Goal: Task Accomplishment & Management: Use online tool/utility

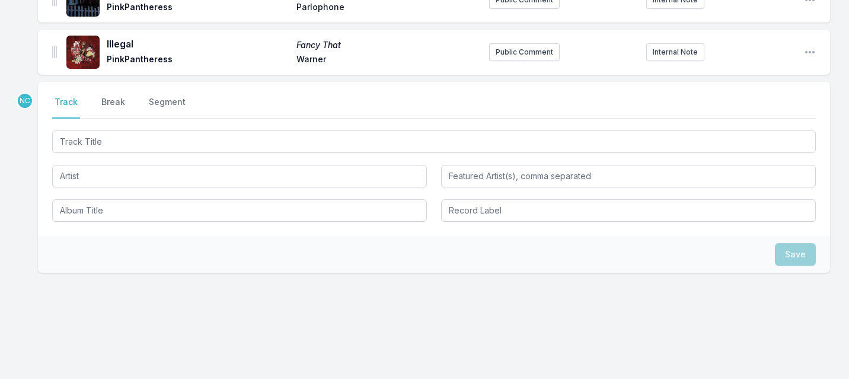
scroll to position [519, 0]
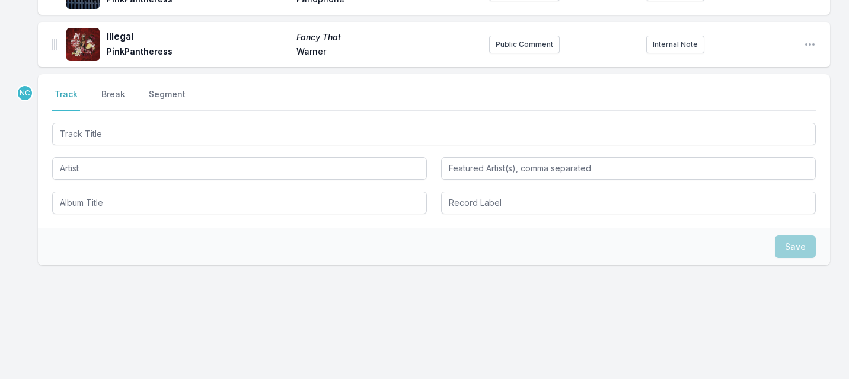
click at [129, 140] on input "Track Title" at bounding box center [434, 134] width 764 height 23
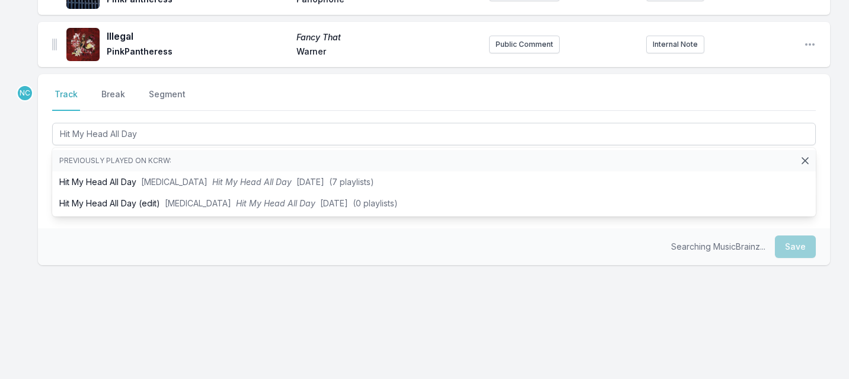
type input "Hit My Head All Day"
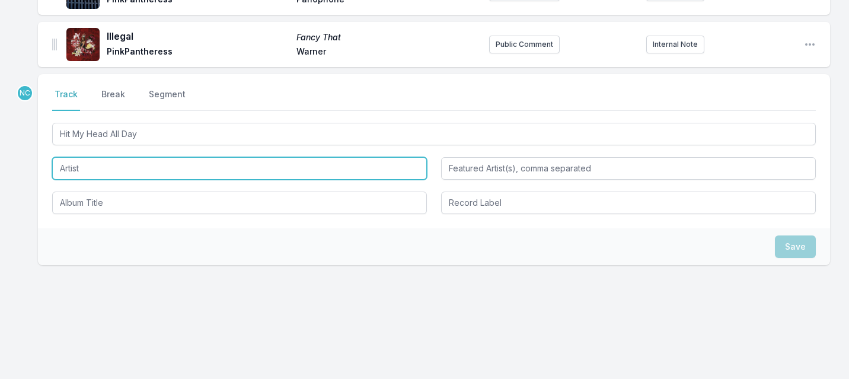
click at [82, 169] on input "Artist" at bounding box center [239, 168] width 375 height 23
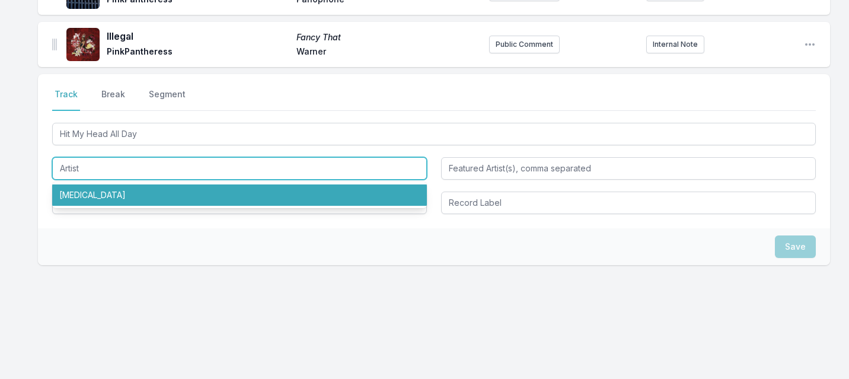
click at [87, 201] on li "[MEDICAL_DATA]" at bounding box center [239, 194] width 375 height 21
type input "[MEDICAL_DATA]"
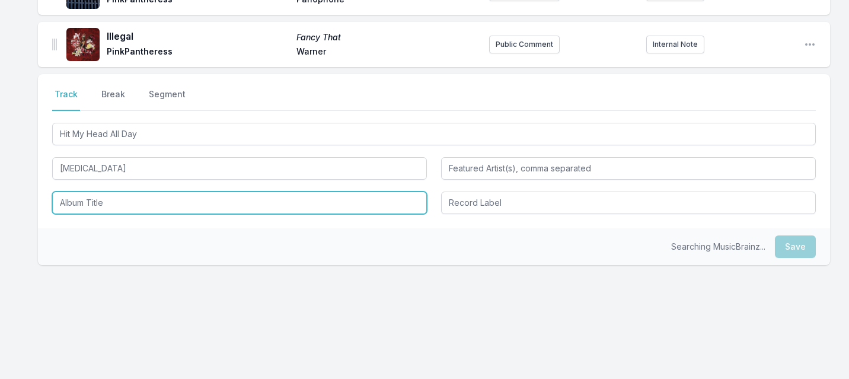
click at [99, 206] on input "Album Title" at bounding box center [239, 202] width 375 height 23
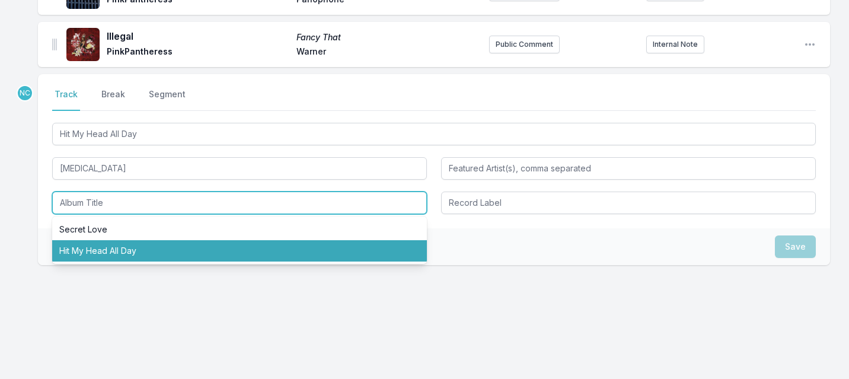
click at [130, 250] on li "Hit My Head All Day" at bounding box center [239, 250] width 375 height 21
type input "Hit My Head All Day"
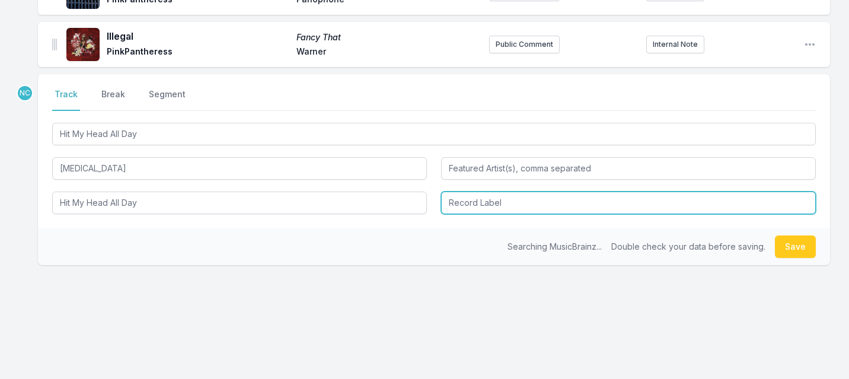
click at [502, 198] on input "Record Label" at bounding box center [628, 202] width 375 height 23
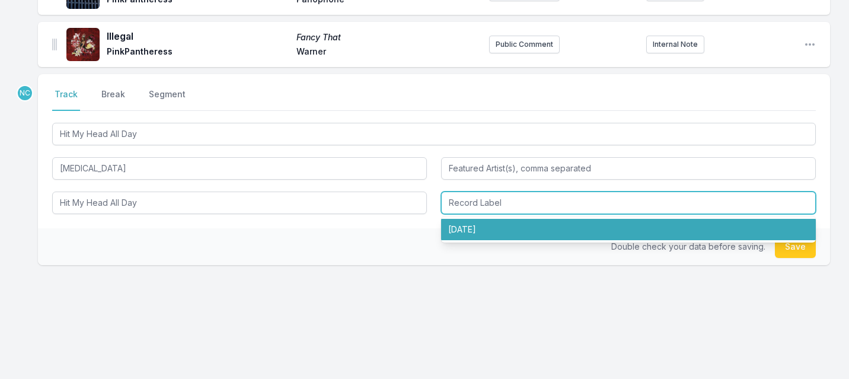
click at [516, 231] on li "[DATE]" at bounding box center [628, 229] width 375 height 21
type input "[DATE]"
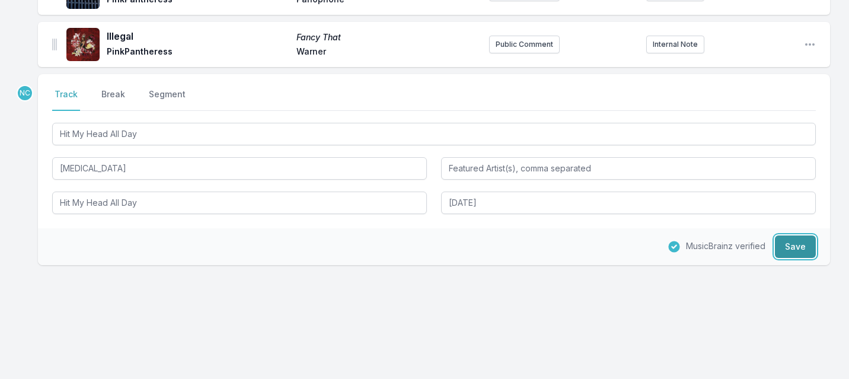
click at [799, 249] on button "Save" at bounding box center [795, 246] width 41 height 23
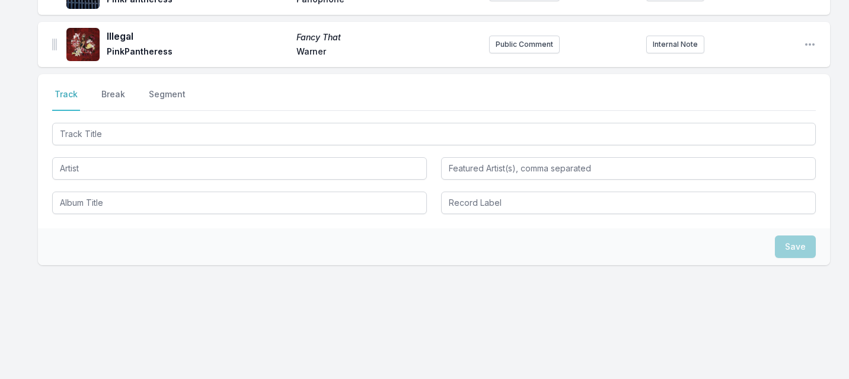
scroll to position [571, 0]
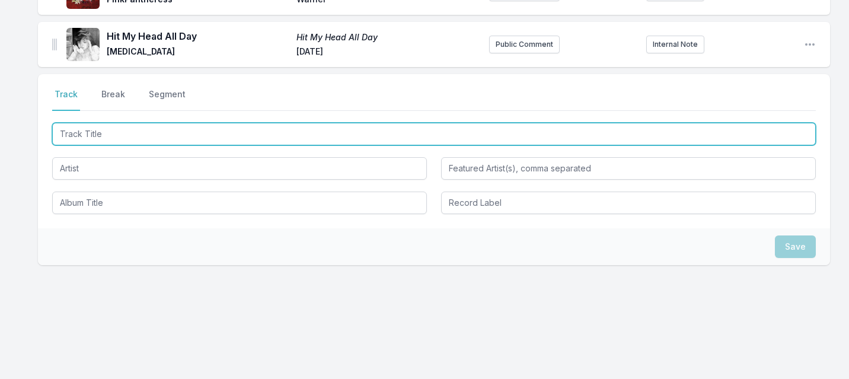
click at [132, 134] on input "Track Title" at bounding box center [434, 134] width 764 height 23
paste input "Thick as Thieves"
type input "Thick as Thieves"
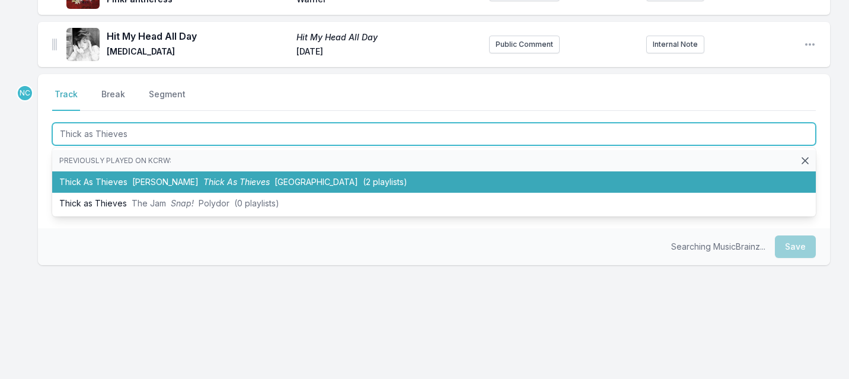
click at [124, 178] on li "Thick As Thieves [PERSON_NAME] As Thieves [GEOGRAPHIC_DATA] (2 playlists)" at bounding box center [434, 181] width 764 height 21
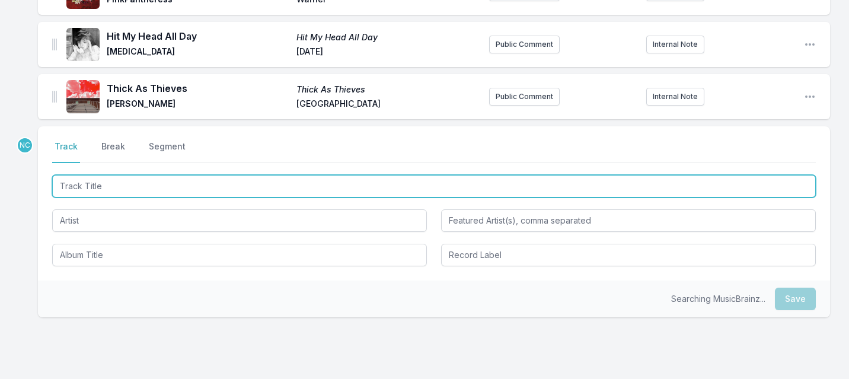
scroll to position [623, 0]
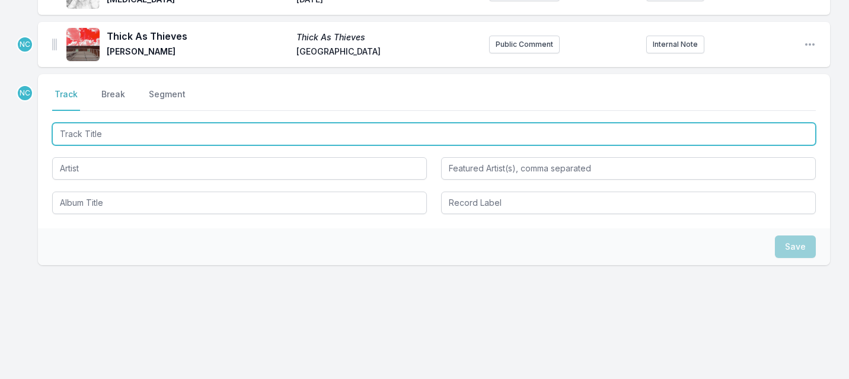
click at [117, 132] on input "Track Title" at bounding box center [434, 134] width 764 height 23
type input "T"
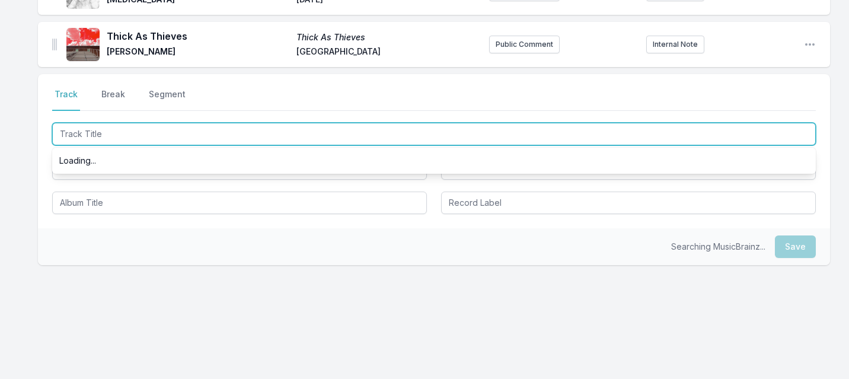
type input "S"
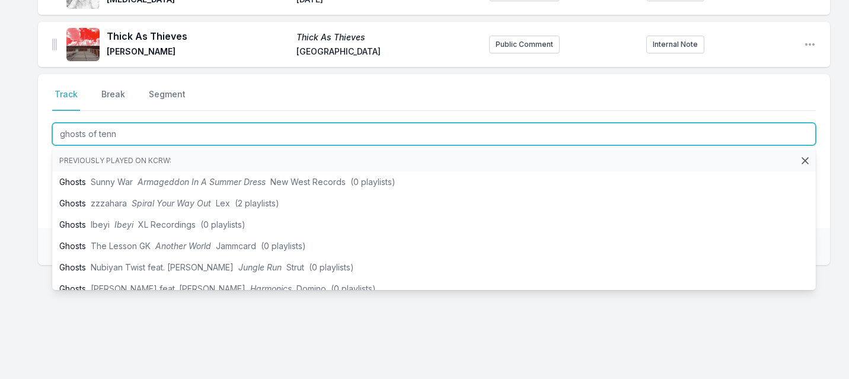
type input "ghosts of tenne"
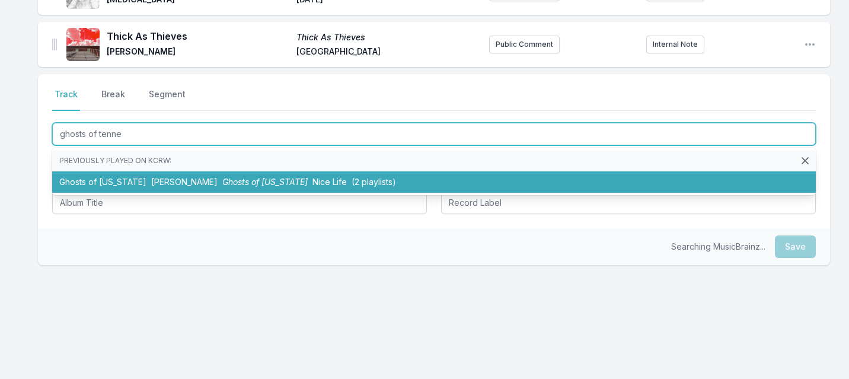
click at [86, 181] on li "Ghosts of [US_STATE] [PERSON_NAME] Ghosts of [US_STATE] Nice Life (2 playlists)" at bounding box center [434, 181] width 764 height 21
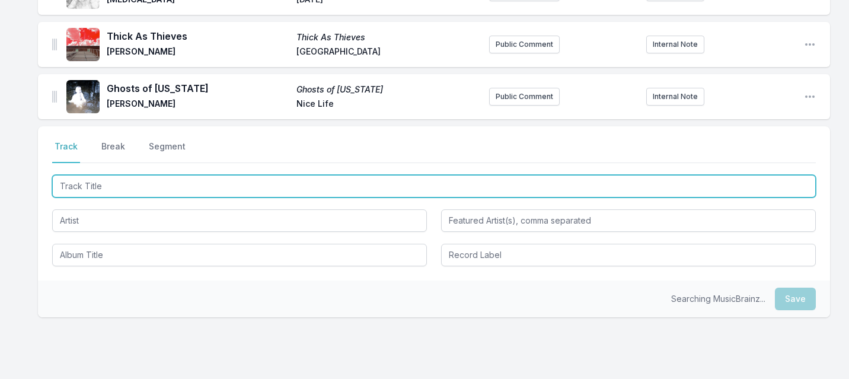
scroll to position [675, 0]
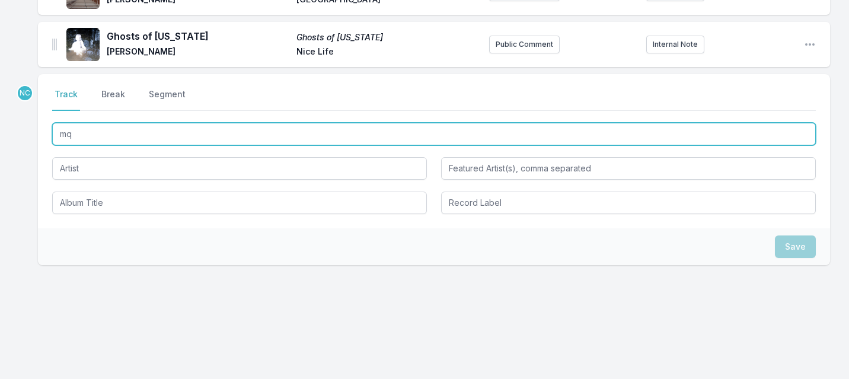
type input "mq9"
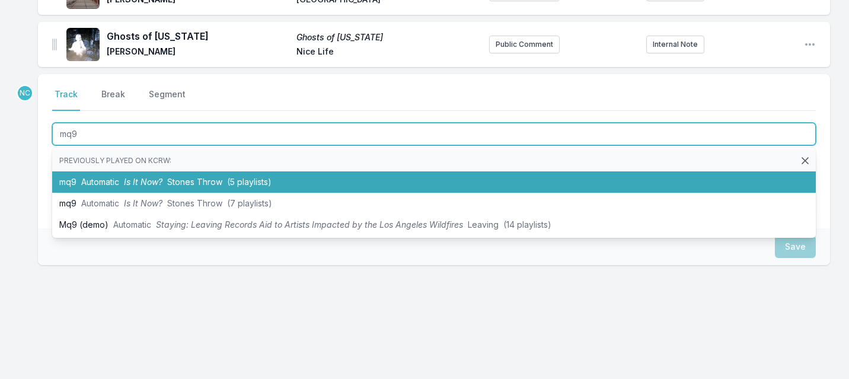
click at [98, 177] on span "Automatic" at bounding box center [100, 182] width 38 height 10
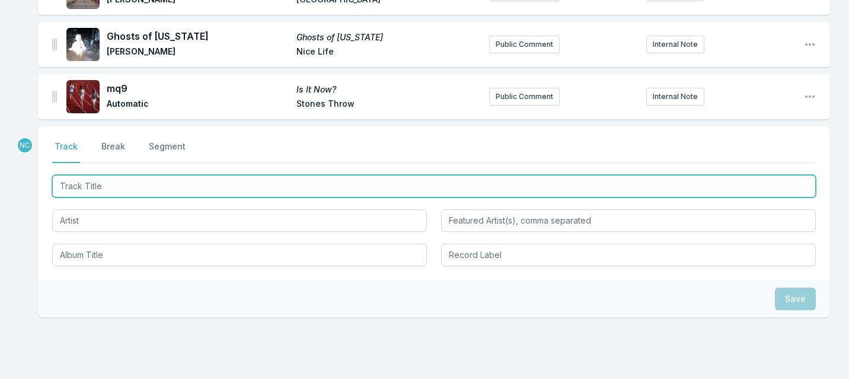
scroll to position [727, 0]
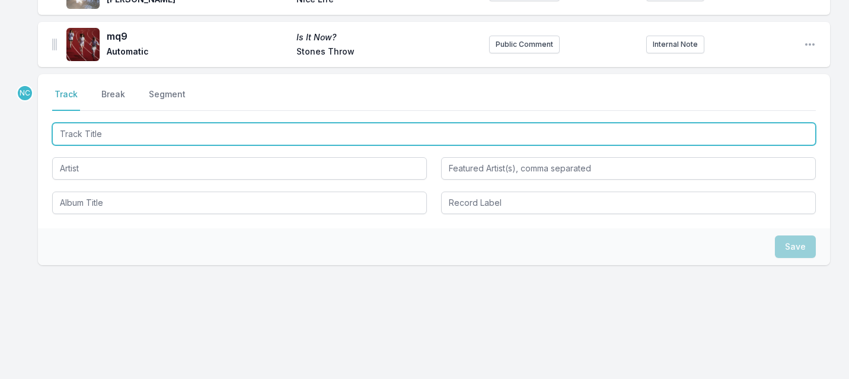
paste input "My Melody"
type input "My Melody"
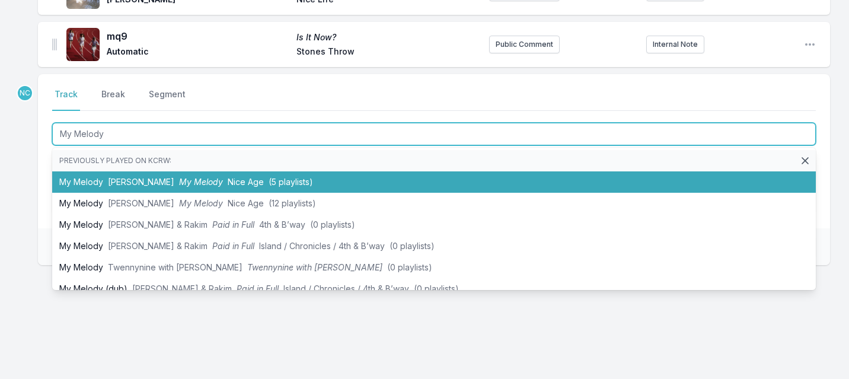
click at [93, 178] on li "My [PERSON_NAME] My [PERSON_NAME] Nice Age ([DEMOGRAPHIC_DATA] playlists)" at bounding box center [434, 181] width 764 height 21
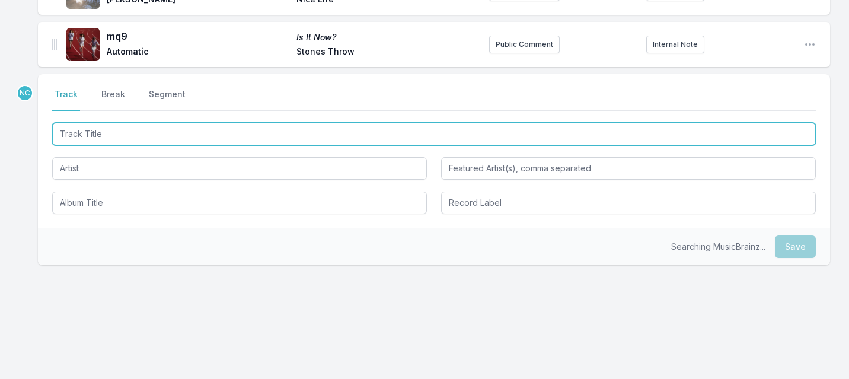
scroll to position [780, 0]
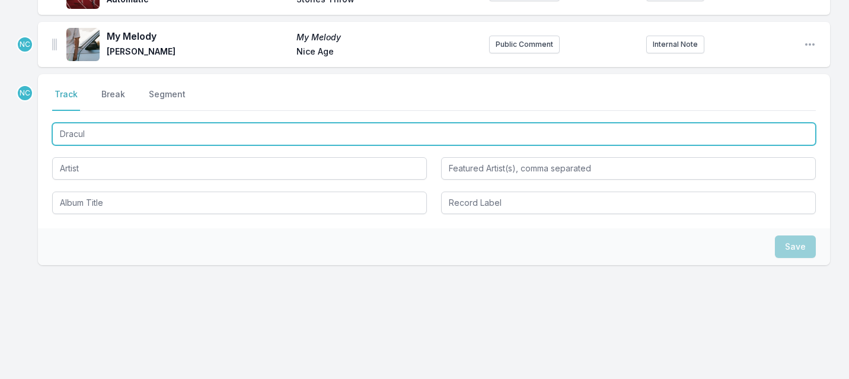
type input "Dracula"
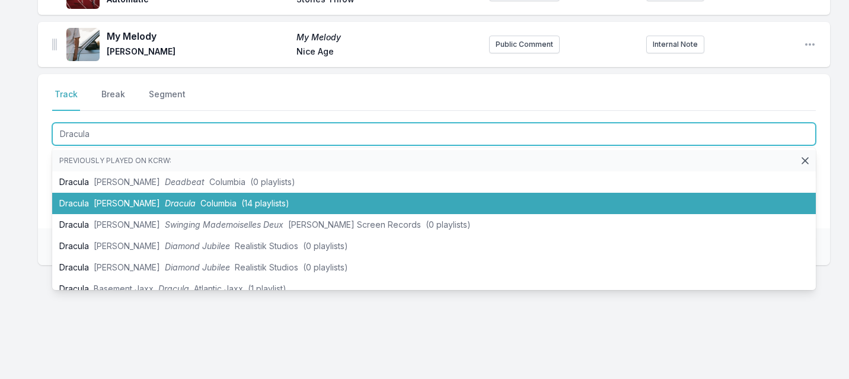
click at [101, 196] on li "Dracula [PERSON_NAME] Dracula Columbia (14 playlists)" at bounding box center [434, 203] width 764 height 21
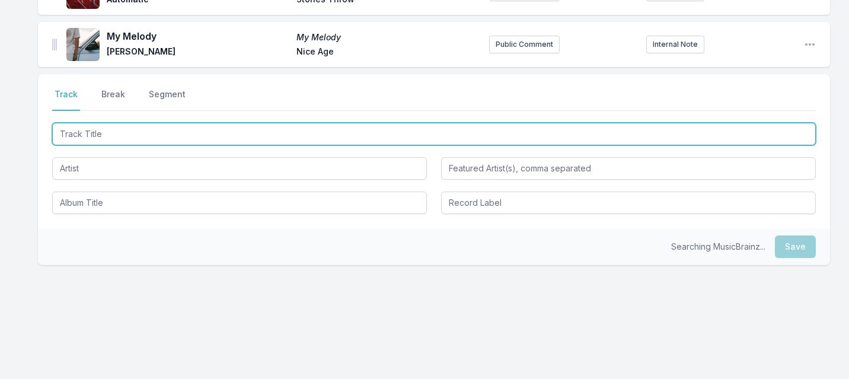
scroll to position [832, 0]
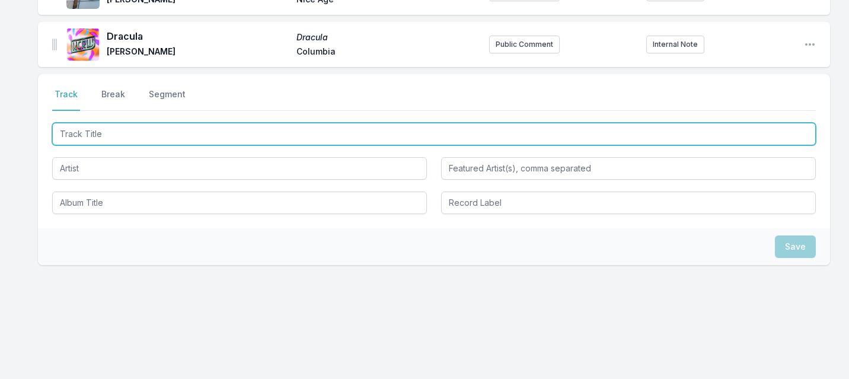
paste input "I Wish I Didn't Waste Your Time"
type input "I Wish I Didn't Waste Your Time"
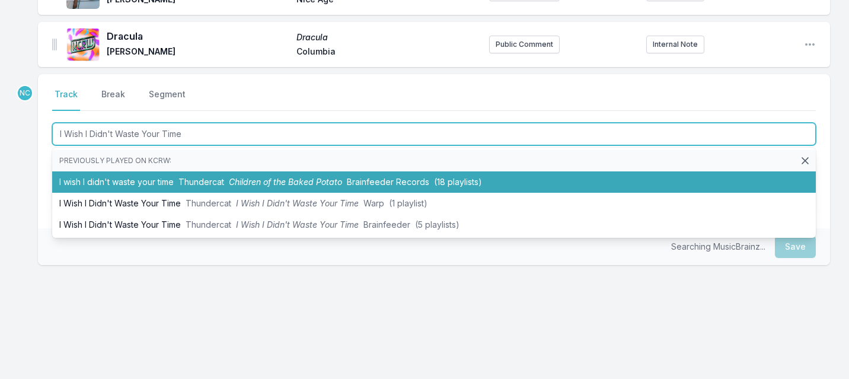
click at [85, 183] on li "I wish I didn't waste your time Thundercat Children of the Baked Potato Brainfe…" at bounding box center [434, 181] width 764 height 21
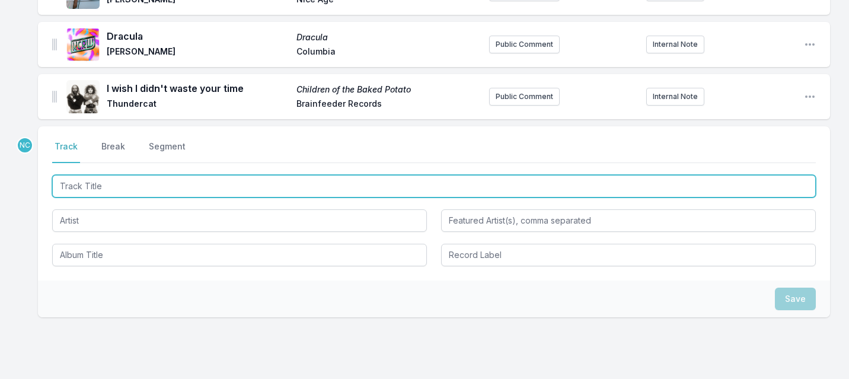
scroll to position [884, 0]
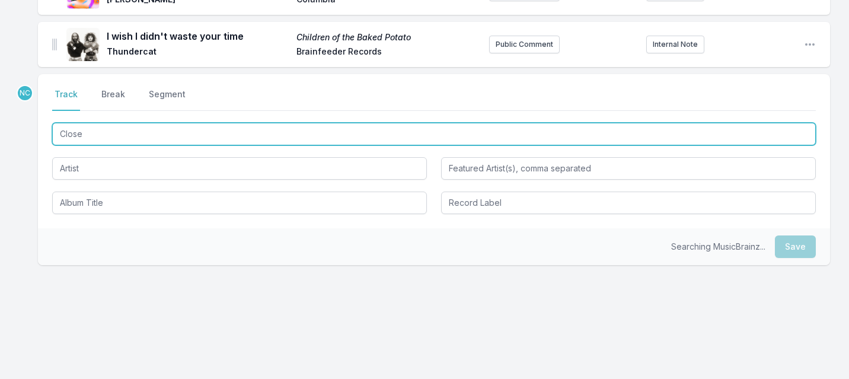
type input "Closer"
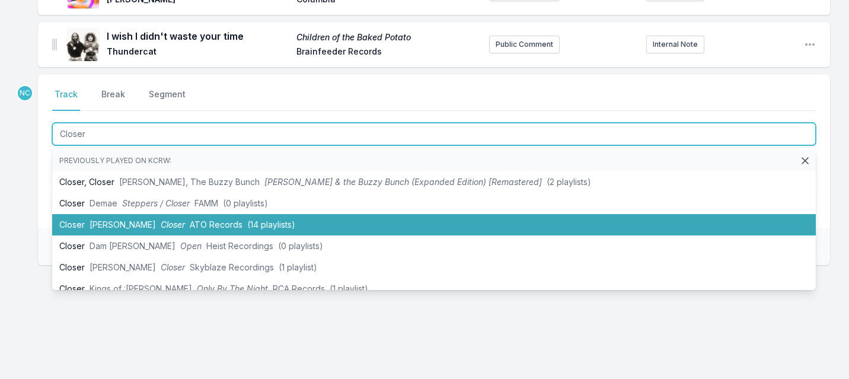
click at [90, 230] on li "Closer [PERSON_NAME] Closer ATO Records (14 playlists)" at bounding box center [434, 224] width 764 height 21
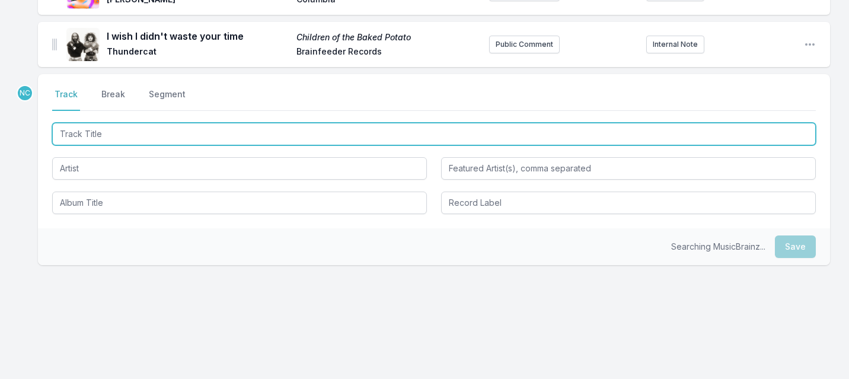
scroll to position [936, 0]
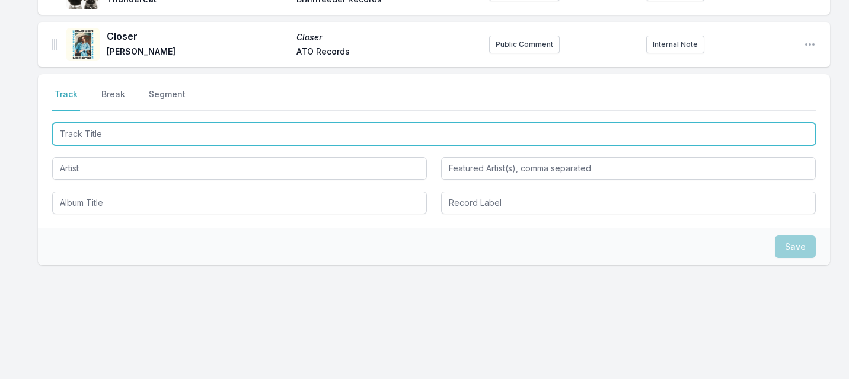
paste input "Flowers"
type input "Flowers"
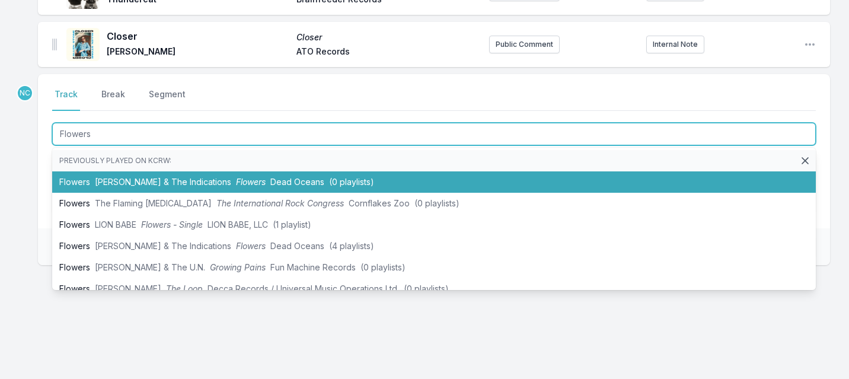
click at [119, 181] on span "[PERSON_NAME] & The Indications" at bounding box center [163, 182] width 136 height 10
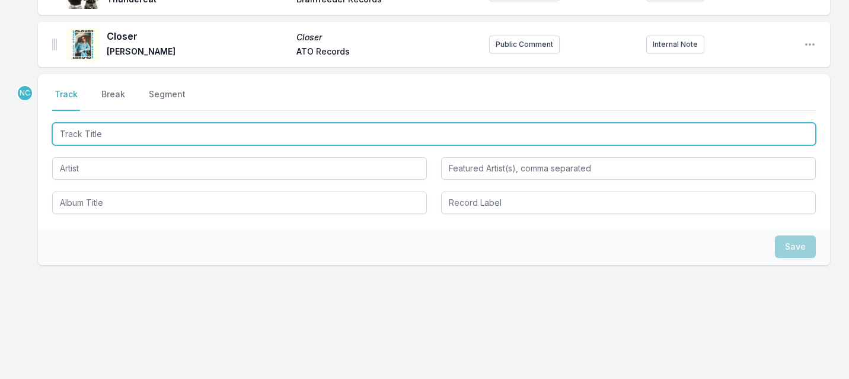
scroll to position [988, 0]
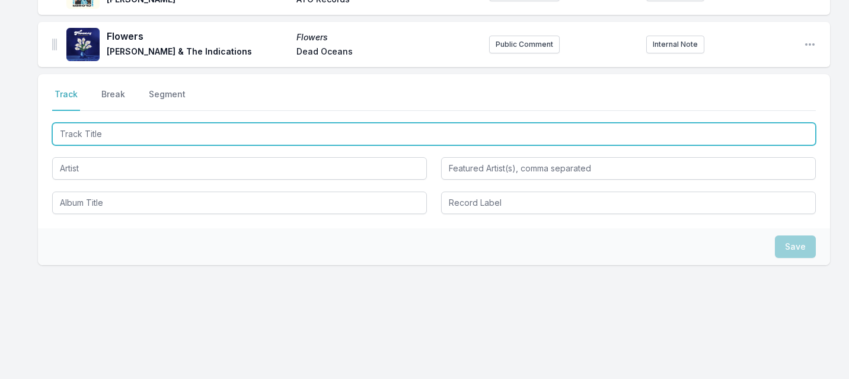
paste input "Strange World"
type input "Strange World"
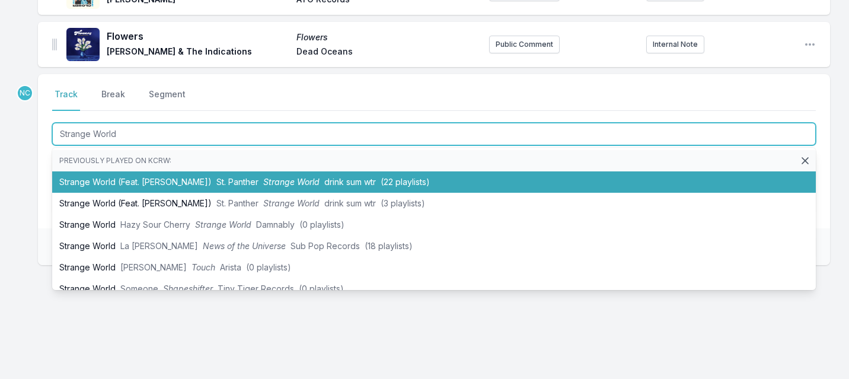
click at [100, 181] on li "Strange World (Feat. [PERSON_NAME]) St. Panther Strange World drink sum wtr (22…" at bounding box center [434, 181] width 764 height 21
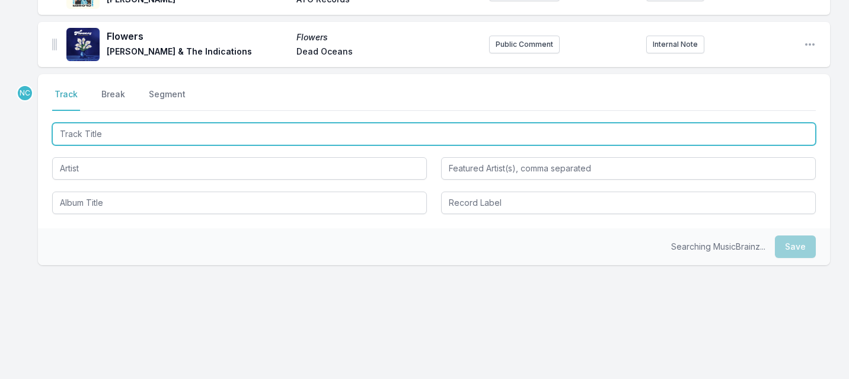
scroll to position [1040, 0]
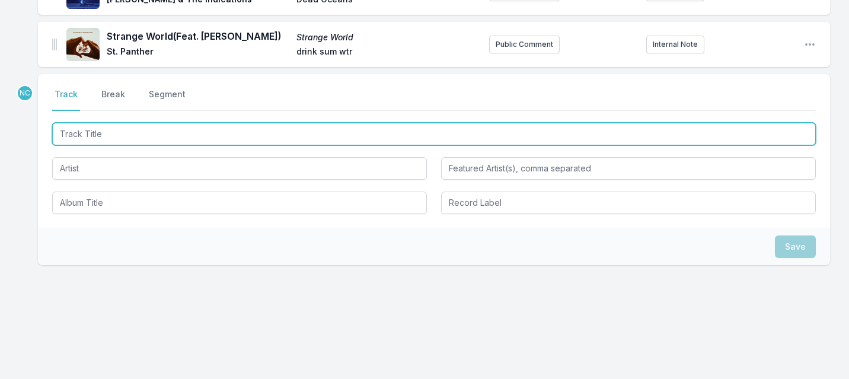
click at [105, 135] on input "Track Title" at bounding box center [434, 134] width 764 height 23
paste input "Marylebone"
type input "Marylebone"
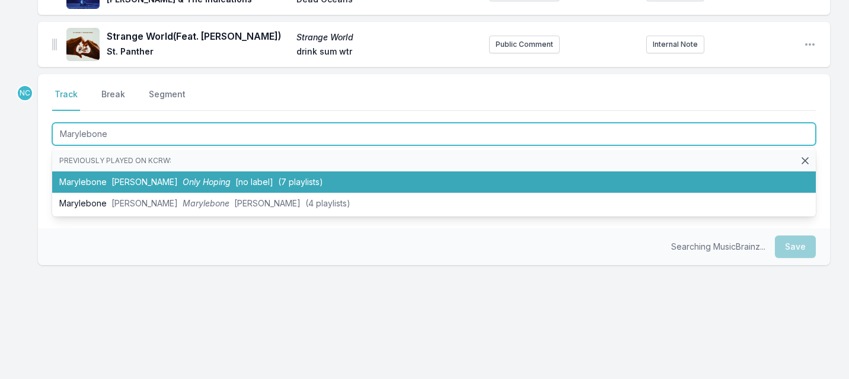
click at [121, 182] on span "[PERSON_NAME]" at bounding box center [144, 182] width 66 height 10
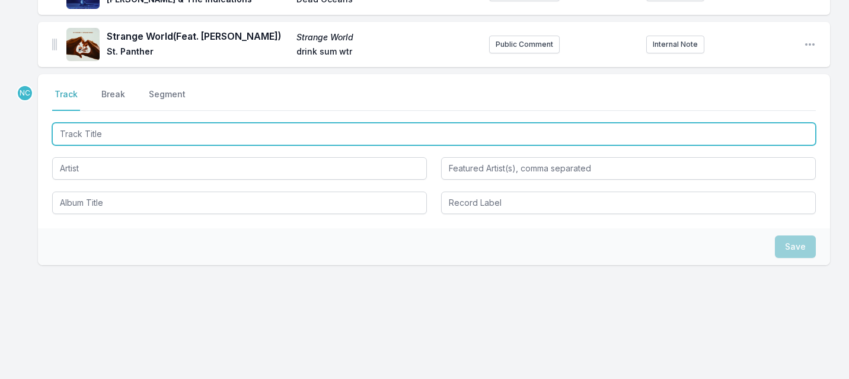
scroll to position [1093, 0]
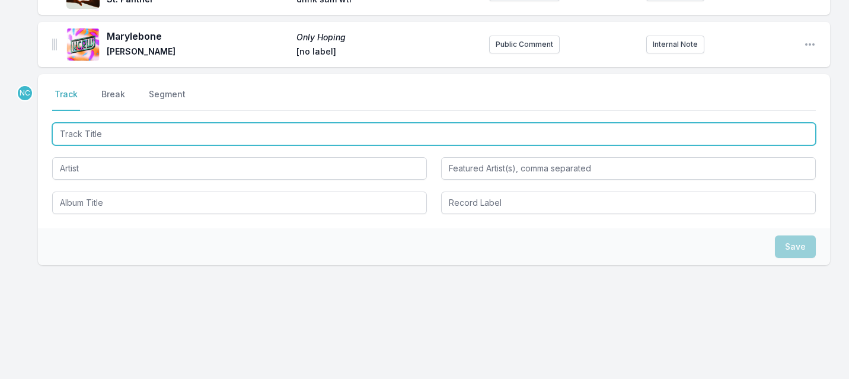
paste input "Belong To You (Feat. [PERSON_NAME])"
type input "Belong To You (Feat. [PERSON_NAME])"
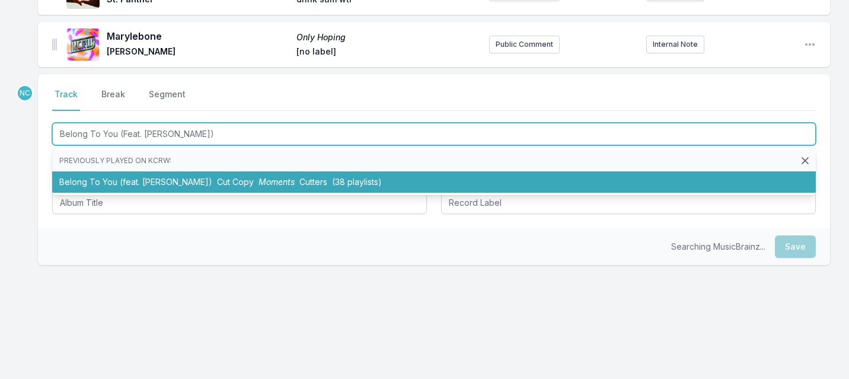
click at [82, 183] on li "Belong To You (feat. [PERSON_NAME]) Cut Copy Moments Cutters (38 playlists)" at bounding box center [434, 181] width 764 height 21
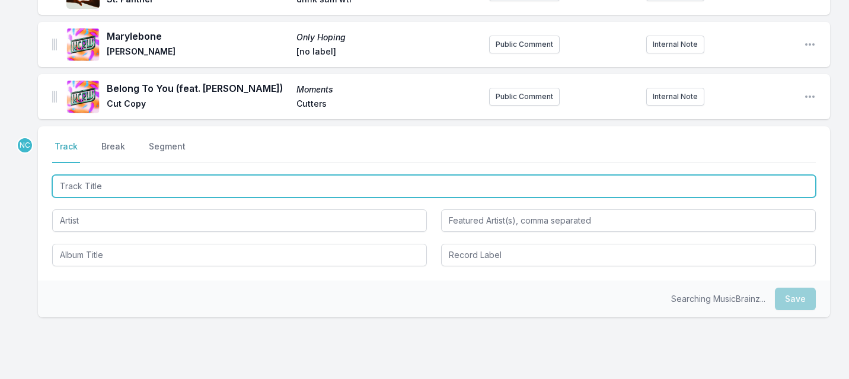
scroll to position [1145, 0]
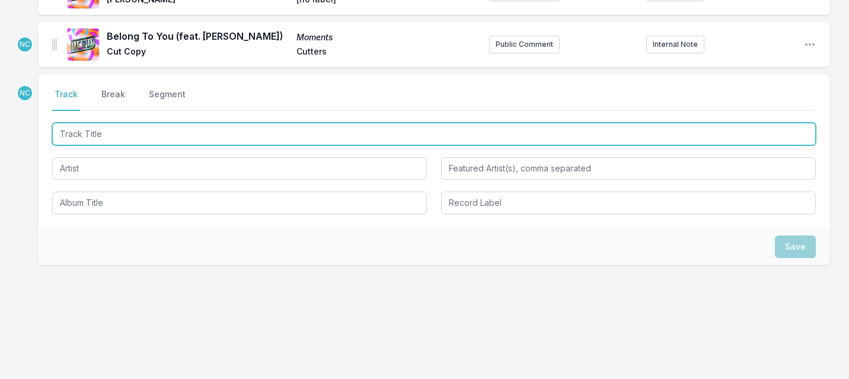
click at [90, 132] on input "Track Title" at bounding box center [434, 134] width 764 height 23
type input "Praise"
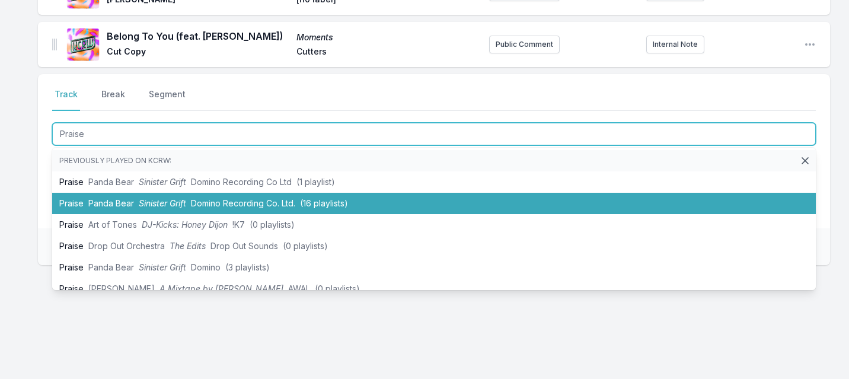
click at [112, 199] on span "Panda Bear" at bounding box center [111, 203] width 46 height 10
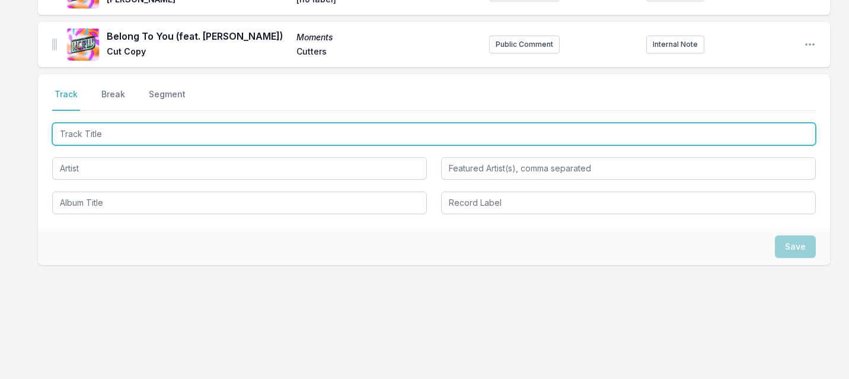
scroll to position [1197, 0]
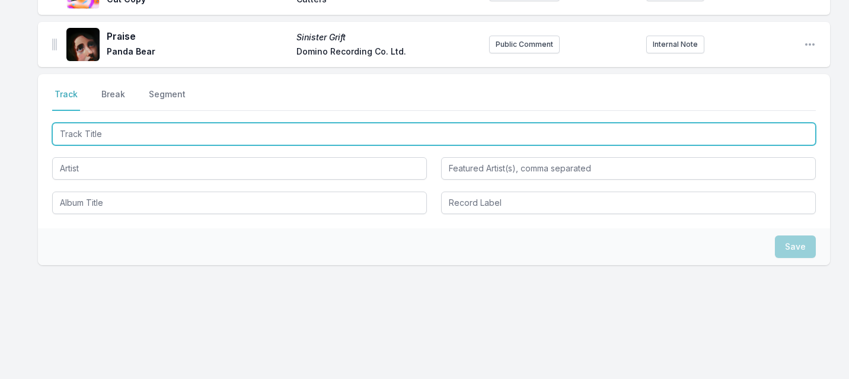
paste input "Don’t Leave Too Soon (From the Netflix Film '[PERSON_NAME]')"
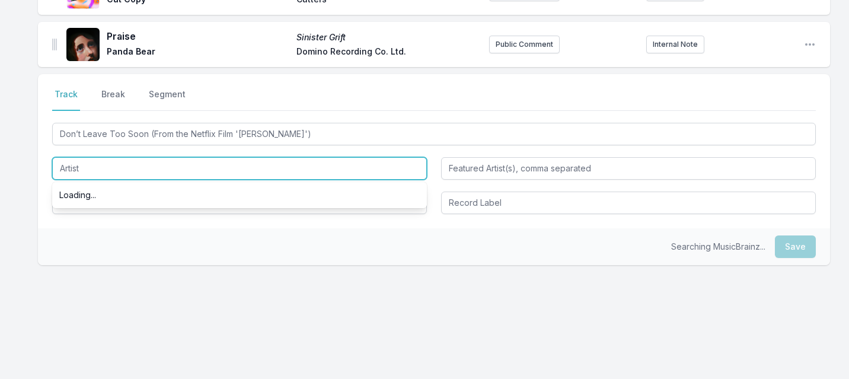
click at [215, 162] on input "Artist" at bounding box center [239, 168] width 375 height 23
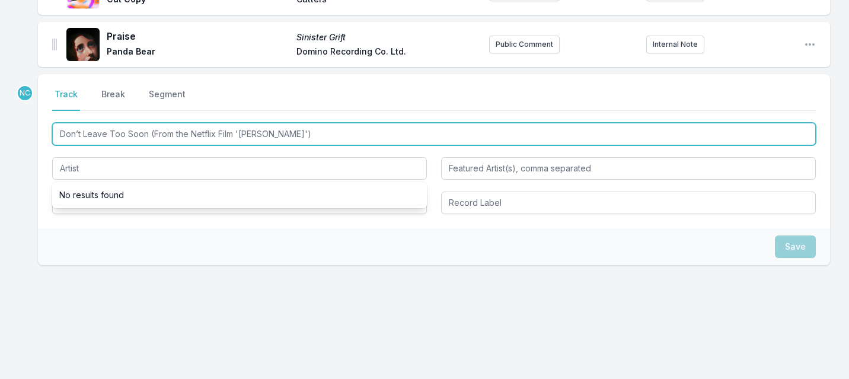
drag, startPoint x: 275, startPoint y: 133, endPoint x: 147, endPoint y: 132, distance: 128.1
click at [147, 132] on input "Don’t Leave Too Soon (From the Netflix Film '[PERSON_NAME]')" at bounding box center [434, 134] width 764 height 23
type input "Don’t Leave Too Soon"
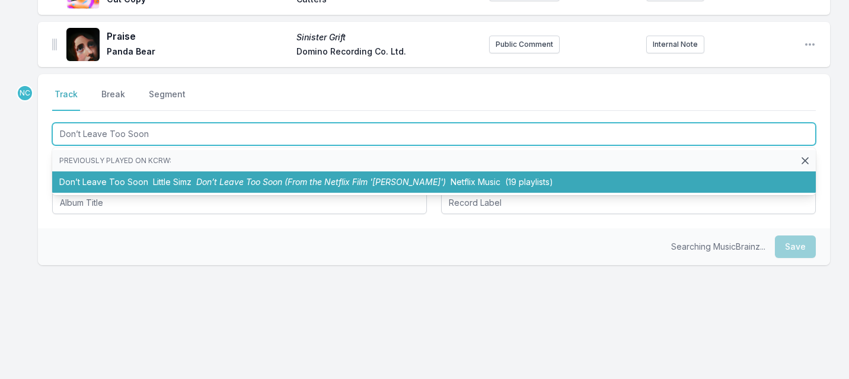
click at [118, 178] on li "Don’t Leave Too Soon Little Simz Don’t Leave Too Soon (From the Netflix Film '[…" at bounding box center [434, 181] width 764 height 21
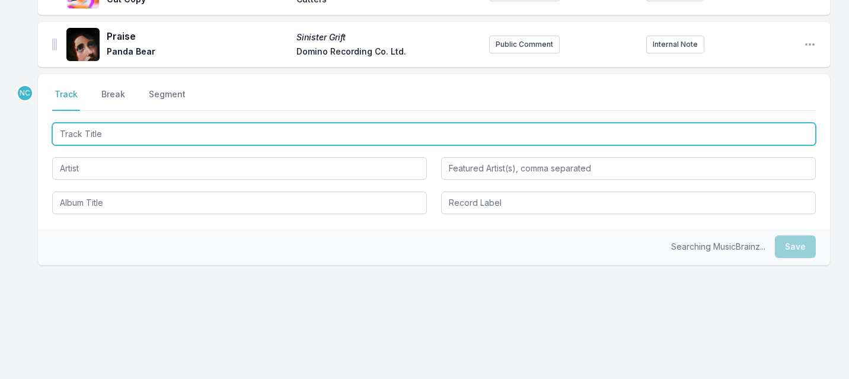
scroll to position [1252, 0]
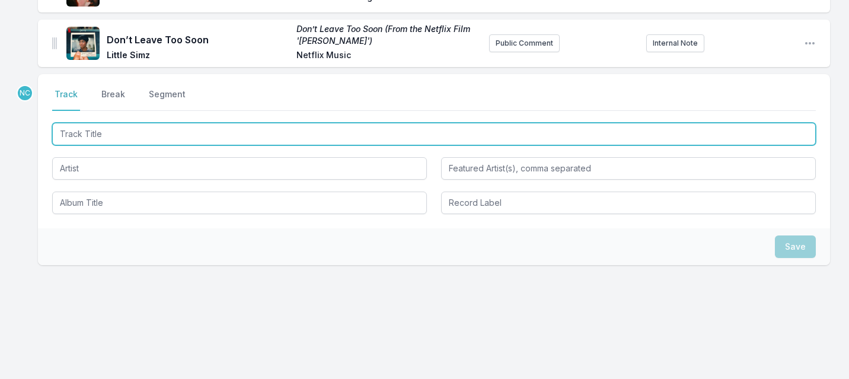
click at [91, 139] on input "Track Title" at bounding box center [434, 134] width 764 height 23
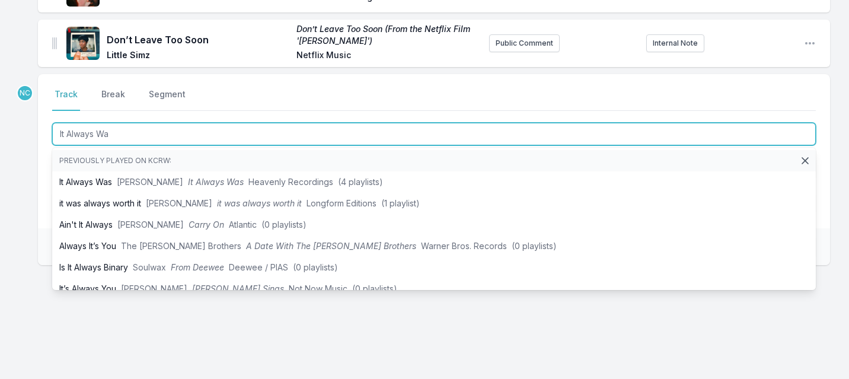
type input "It Always Was"
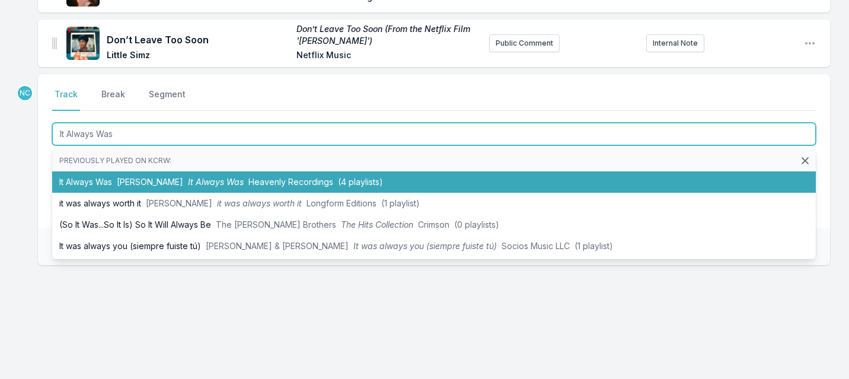
click at [91, 181] on li "It Always Was [PERSON_NAME] It Always Was Heavenly Recordings (4 playlists)" at bounding box center [434, 181] width 764 height 21
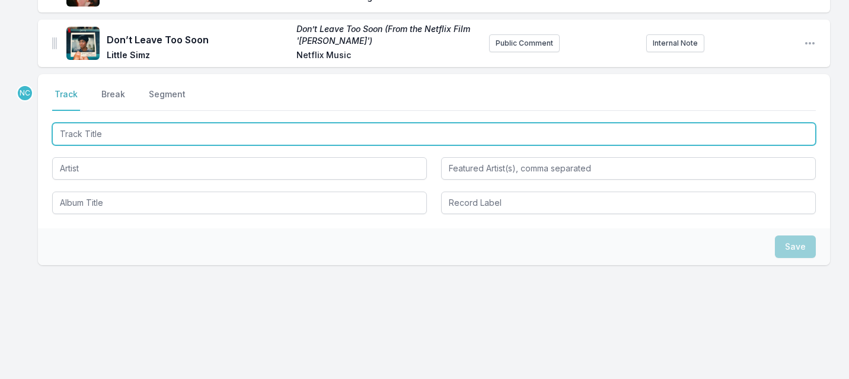
scroll to position [1304, 0]
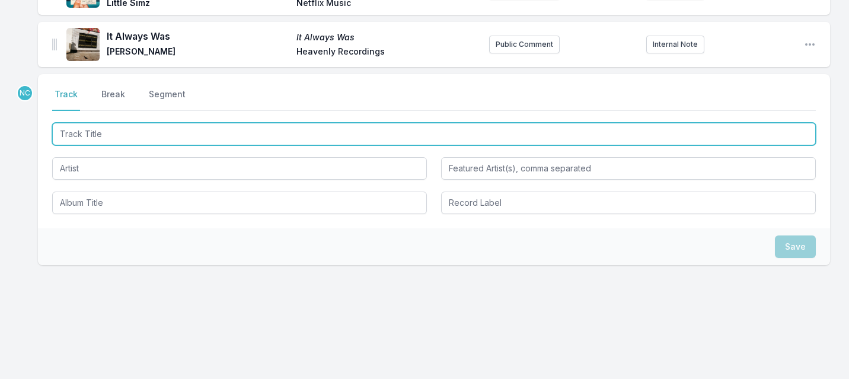
click at [114, 133] on input "Track Title" at bounding box center [434, 134] width 764 height 23
type input "Athlete"
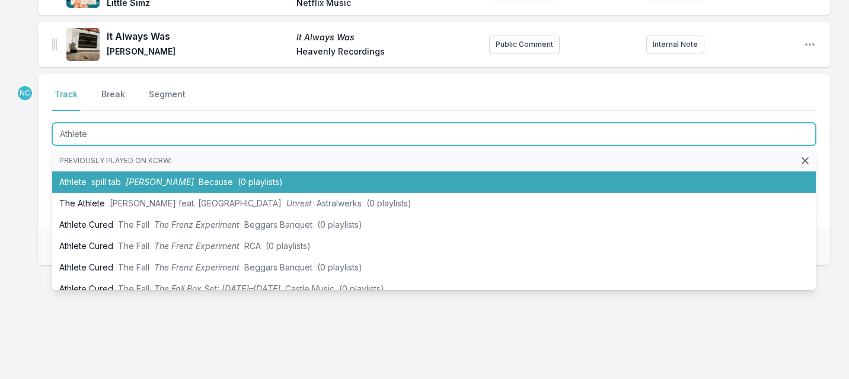
click at [100, 176] on li "Athlete spill tab [PERSON_NAME] Because (0 playlists)" at bounding box center [434, 181] width 764 height 21
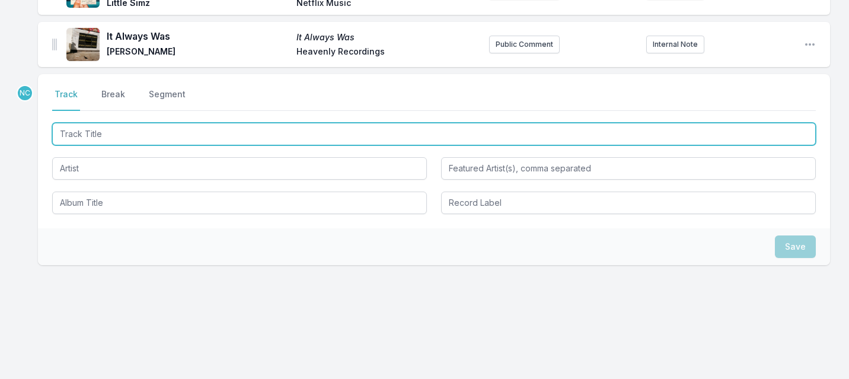
scroll to position [1356, 0]
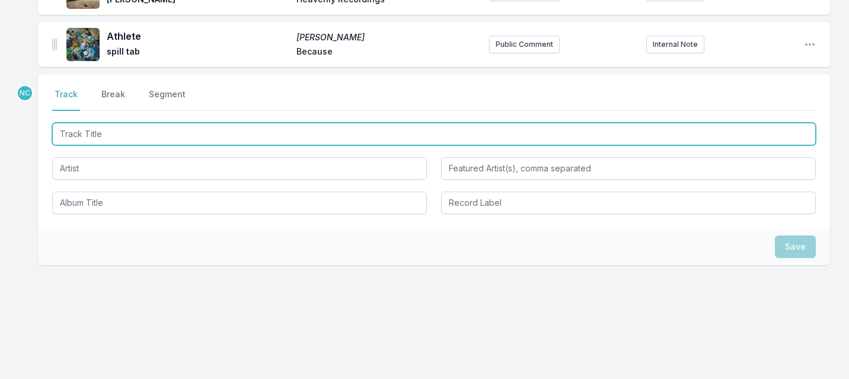
paste input "[PERSON_NAME]"
type input "[PERSON_NAME]"
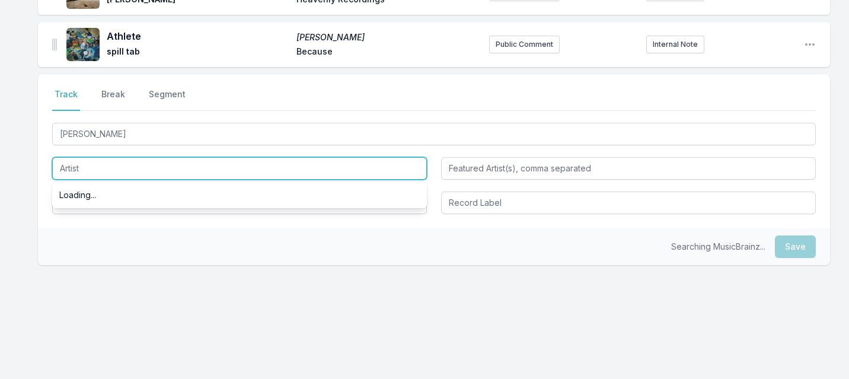
click at [84, 168] on input "Artist" at bounding box center [239, 168] width 375 height 23
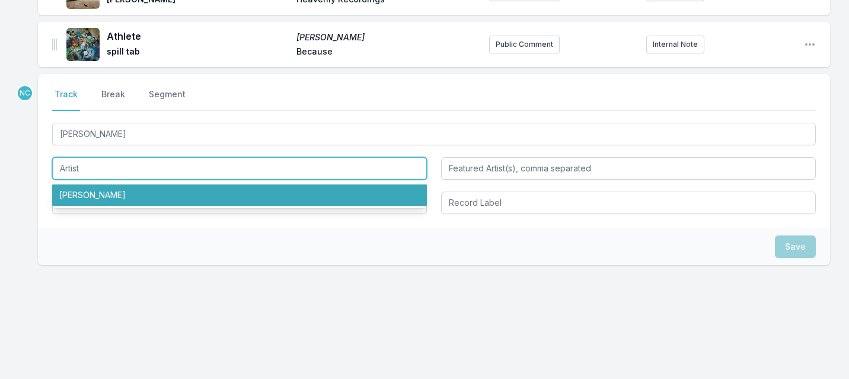
click at [72, 200] on li "[PERSON_NAME]" at bounding box center [239, 194] width 375 height 21
type input "[PERSON_NAME]"
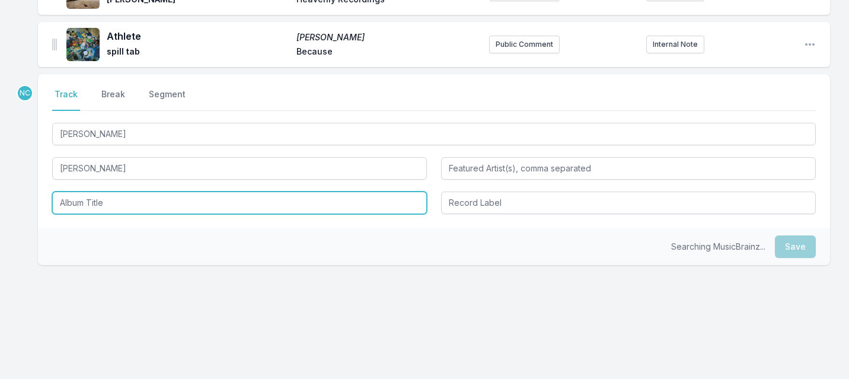
click at [79, 207] on input "Album Title" at bounding box center [239, 202] width 375 height 23
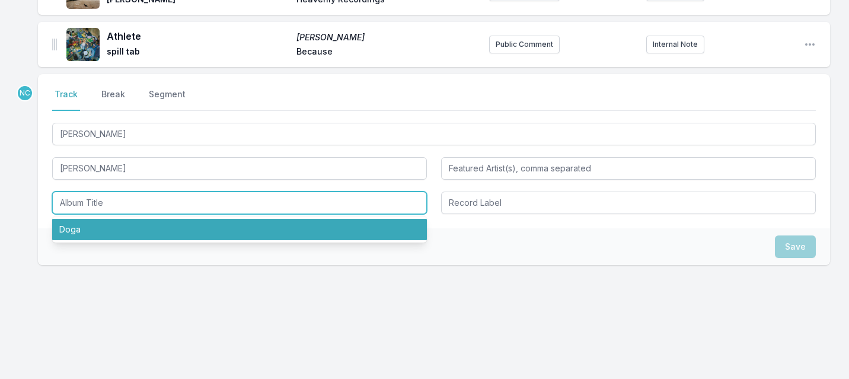
click at [85, 234] on li "Doga" at bounding box center [239, 229] width 375 height 21
type input "Doga"
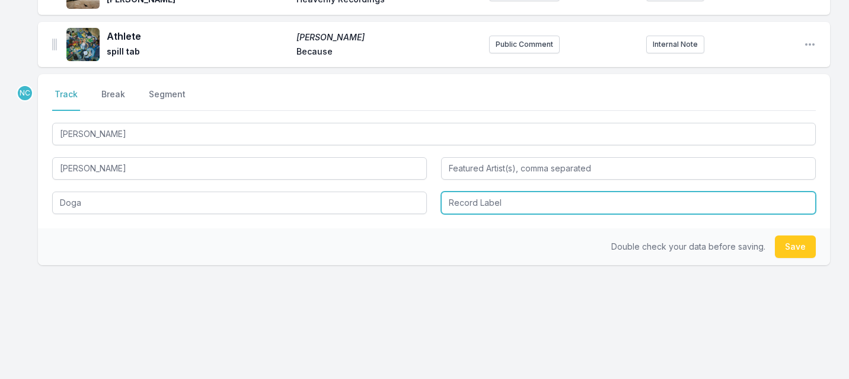
click at [515, 208] on input "Record Label" at bounding box center [628, 202] width 375 height 23
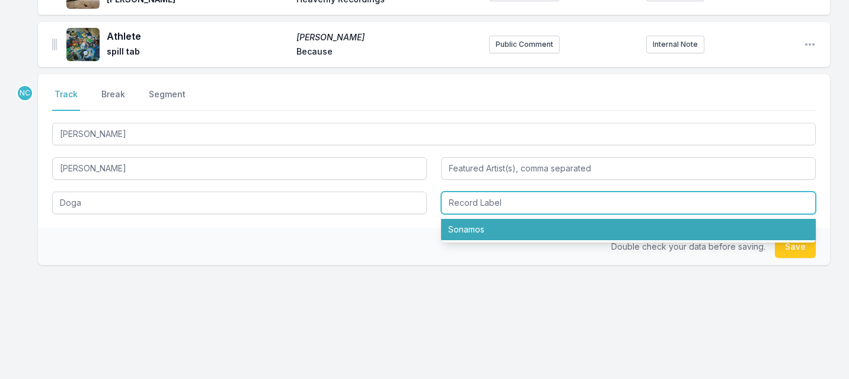
click at [513, 229] on li "Sonamos" at bounding box center [628, 229] width 375 height 21
type input "Sonamos"
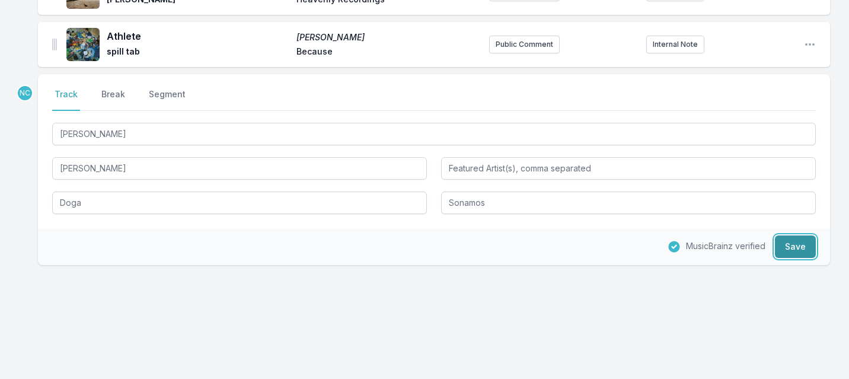
click at [783, 244] on button "Save" at bounding box center [795, 246] width 41 height 23
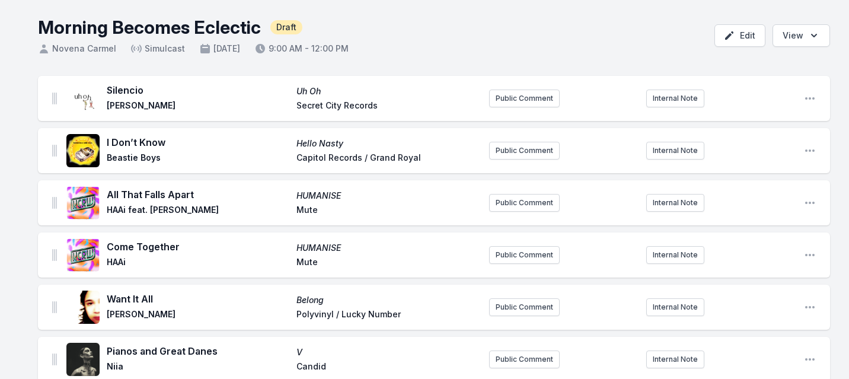
scroll to position [0, 0]
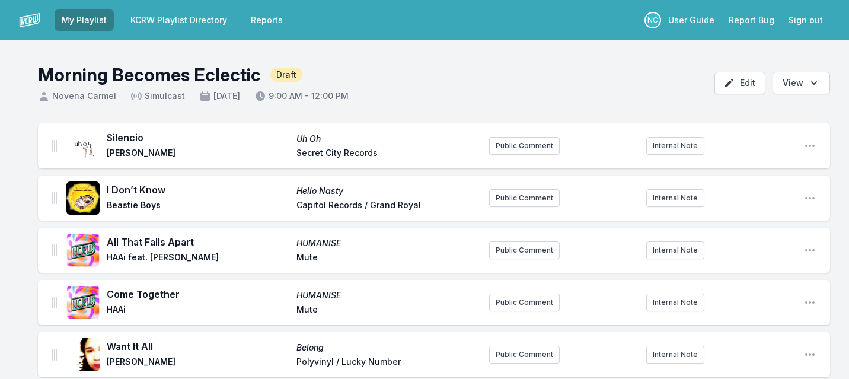
click at [183, 23] on link "KCRW Playlist Directory" at bounding box center [178, 19] width 111 height 21
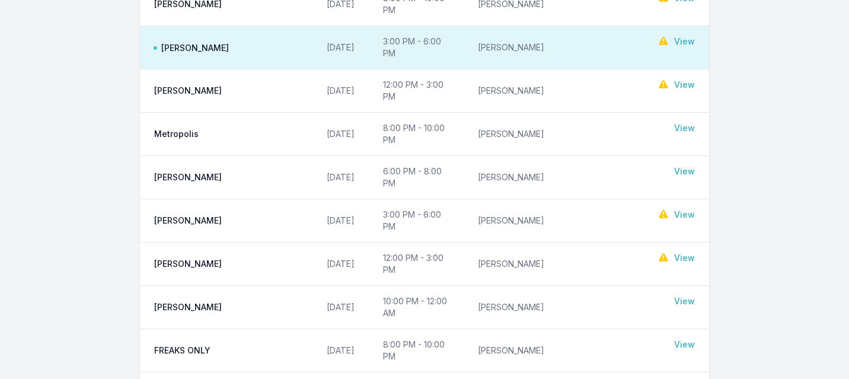
scroll to position [186, 0]
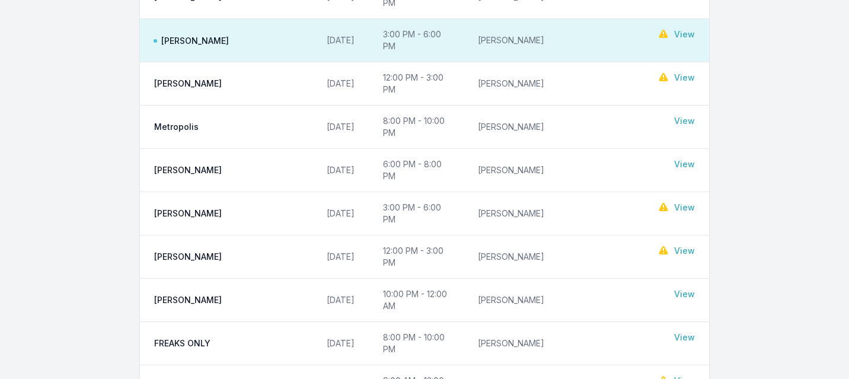
click at [684, 375] on link "View" at bounding box center [684, 381] width 21 height 12
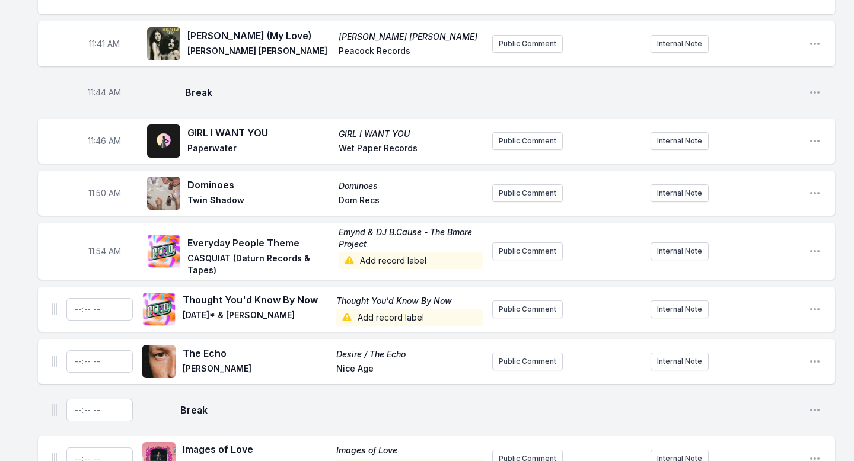
scroll to position [3257, 0]
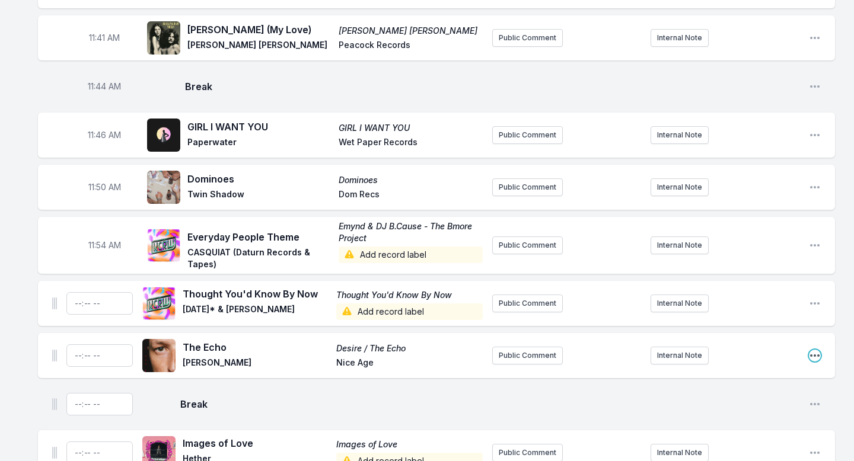
click at [815, 355] on icon "Open playlist item options" at bounding box center [814, 356] width 9 height 2
click at [752, 378] on button "Delete Entry" at bounding box center [754, 421] width 133 height 21
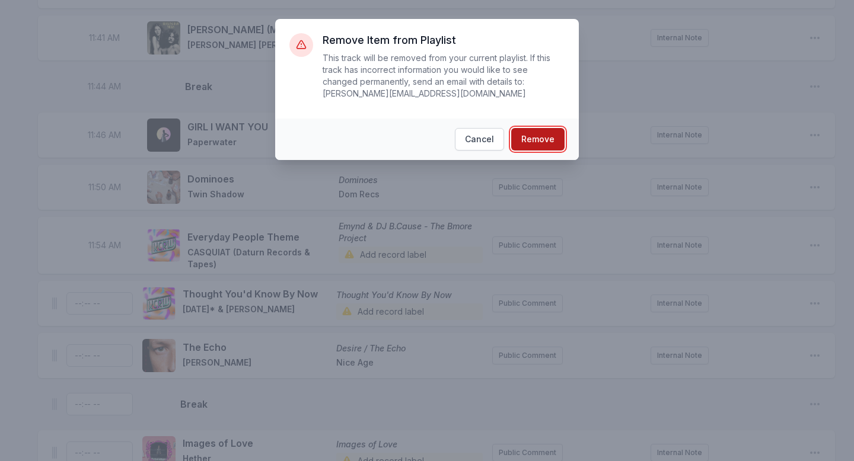
click at [542, 138] on button "Remove" at bounding box center [537, 139] width 53 height 23
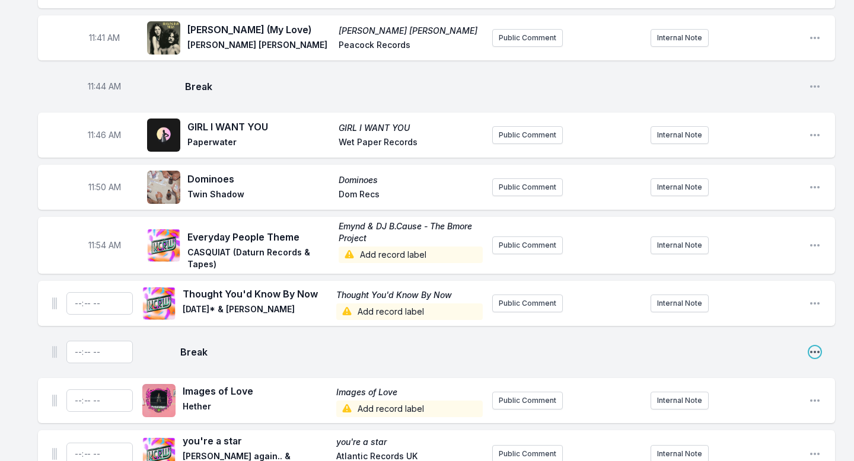
click at [812, 351] on icon "Open playlist item options" at bounding box center [814, 352] width 9 height 2
click at [759, 378] on button "Delete Entry" at bounding box center [754, 397] width 133 height 21
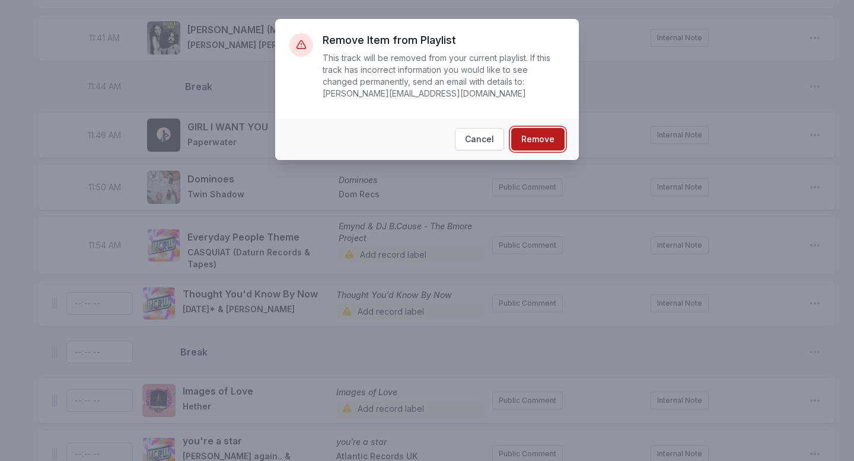
click at [544, 139] on button "Remove" at bounding box center [537, 139] width 53 height 23
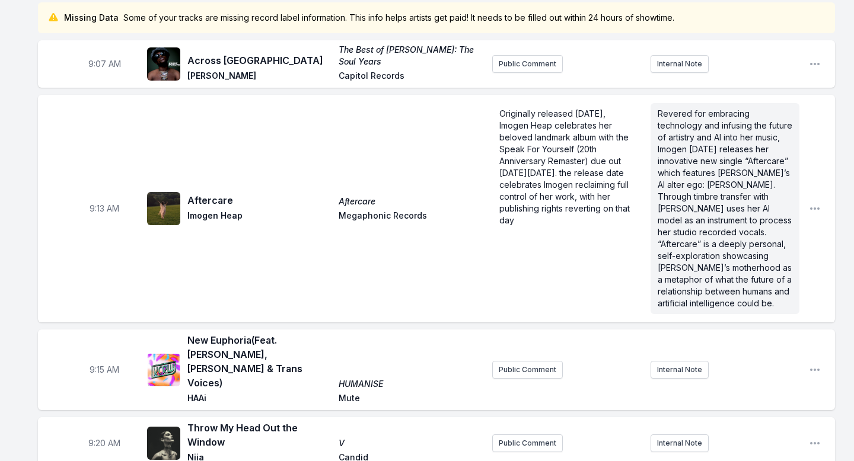
scroll to position [0, 0]
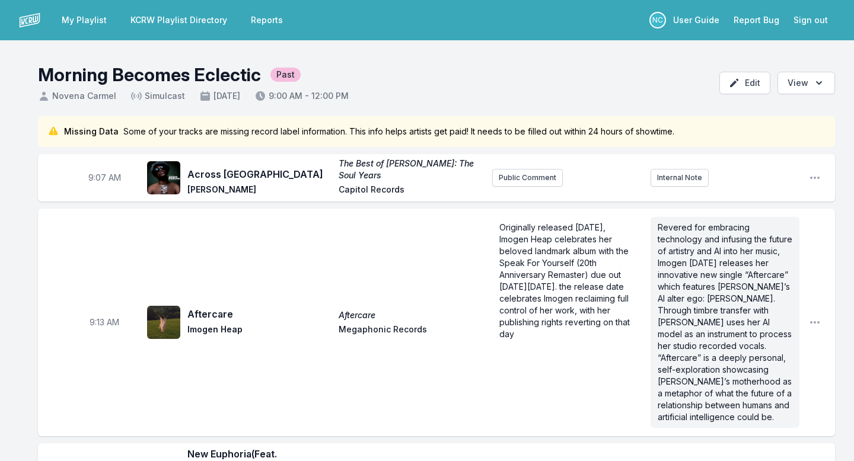
click at [168, 23] on link "KCRW Playlist Directory" at bounding box center [178, 19] width 111 height 21
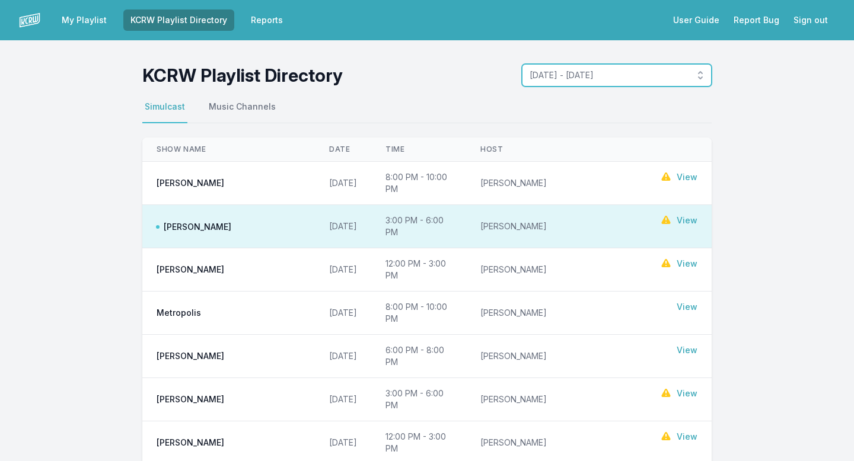
click at [681, 74] on span "[DATE] - [DATE]" at bounding box center [608, 75] width 158 height 12
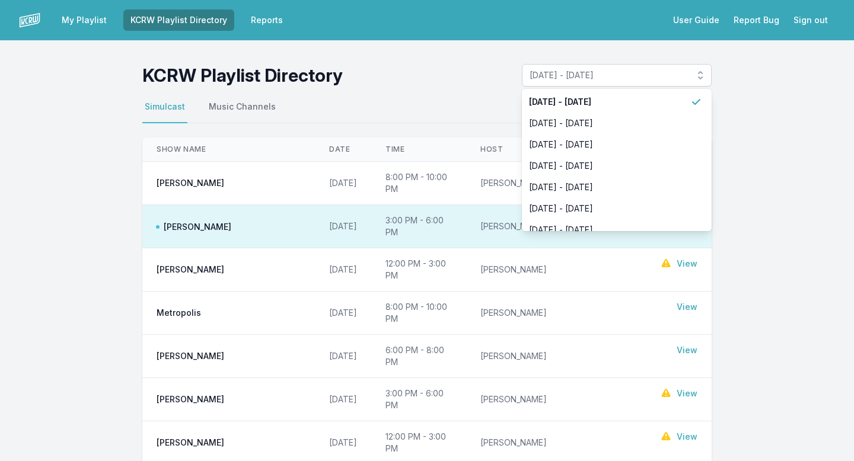
click at [79, 23] on link "My Playlist" at bounding box center [84, 19] width 59 height 21
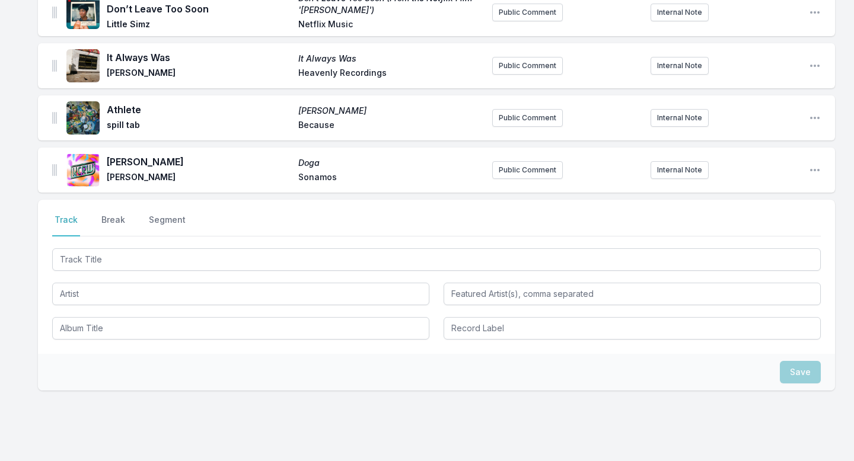
scroll to position [1326, 0]
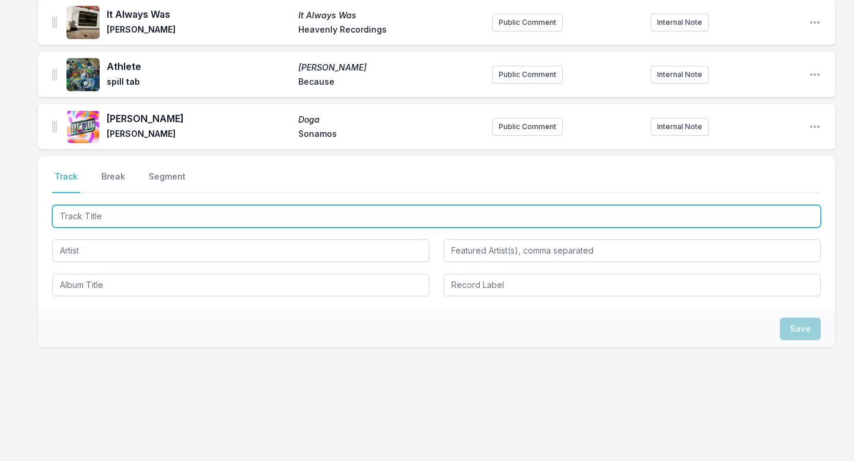
click at [87, 222] on input "Track Title" at bounding box center [436, 216] width 768 height 23
type input "T"
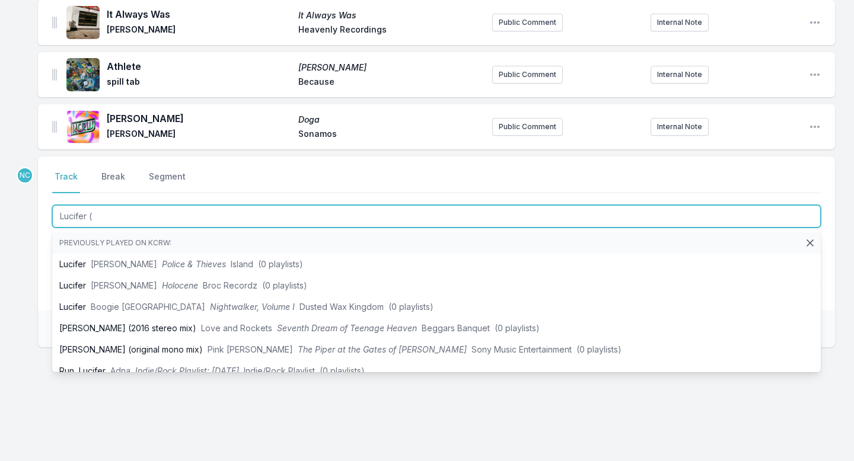
type input "Lucifer (E"
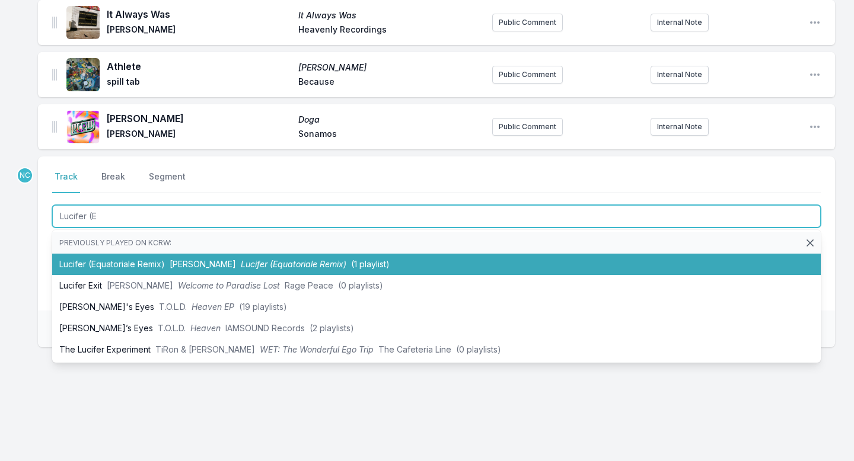
click at [67, 271] on li "[PERSON_NAME] (Equatoriale Remix) [PERSON_NAME] (Equatoriale Remix) (1 playlist)" at bounding box center [436, 264] width 768 height 21
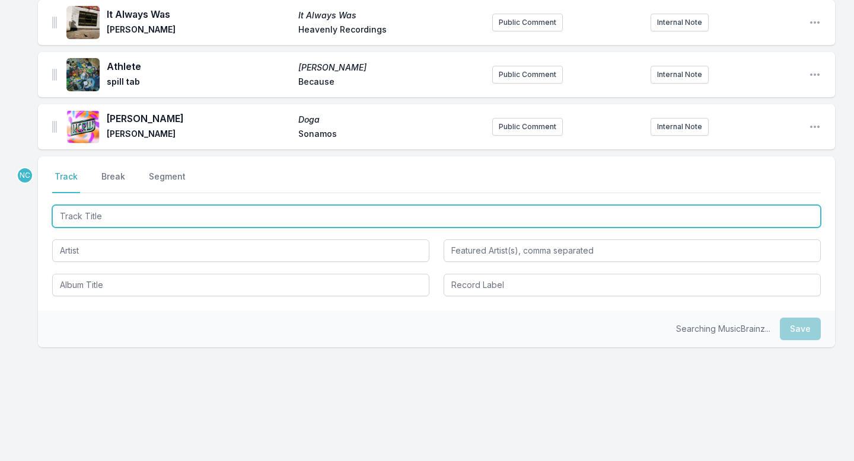
scroll to position [1409, 0]
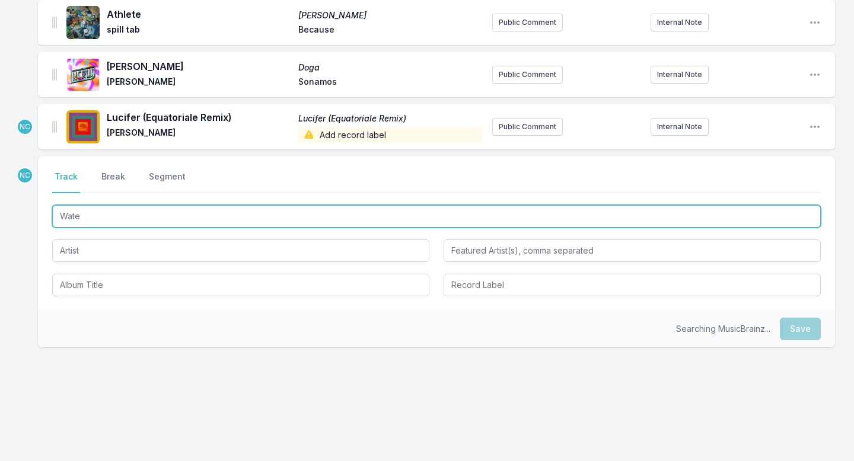
type input "Water"
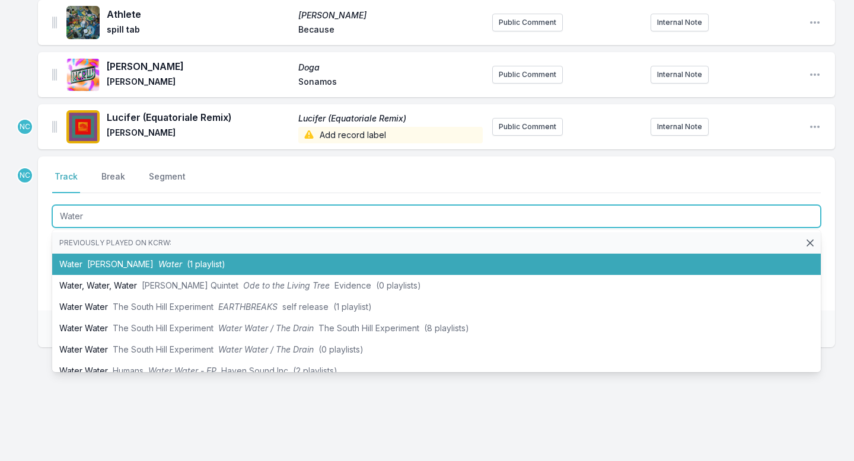
click at [107, 262] on span "[PERSON_NAME]" at bounding box center [120, 264] width 66 height 10
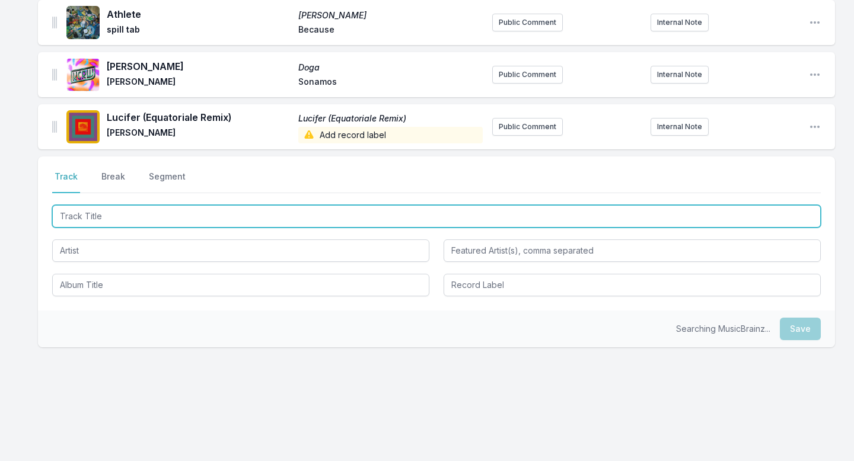
scroll to position [1461, 0]
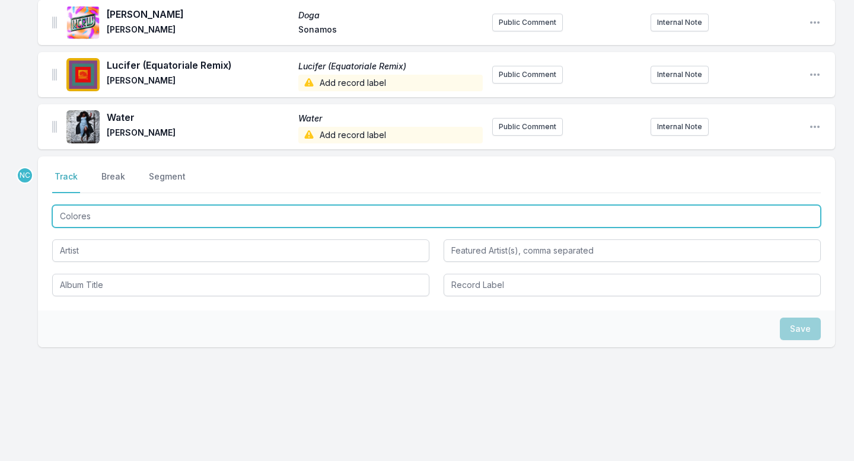
click at [84, 216] on input "Colores" at bounding box center [436, 216] width 768 height 23
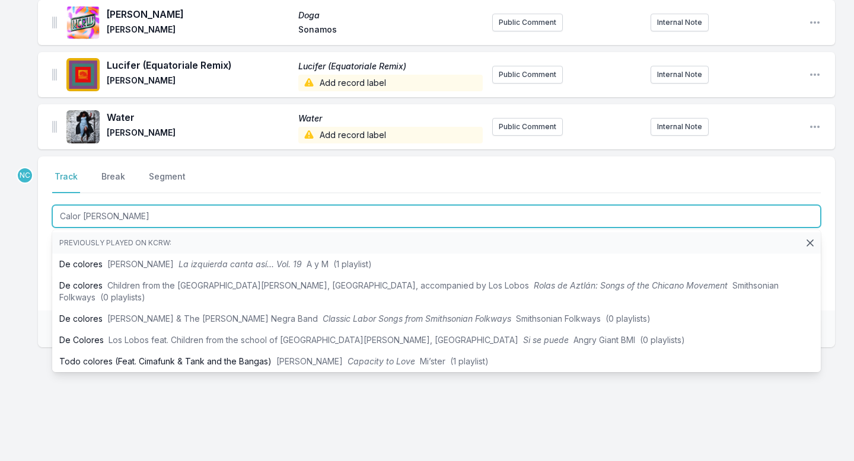
type input "Calor Ahor"
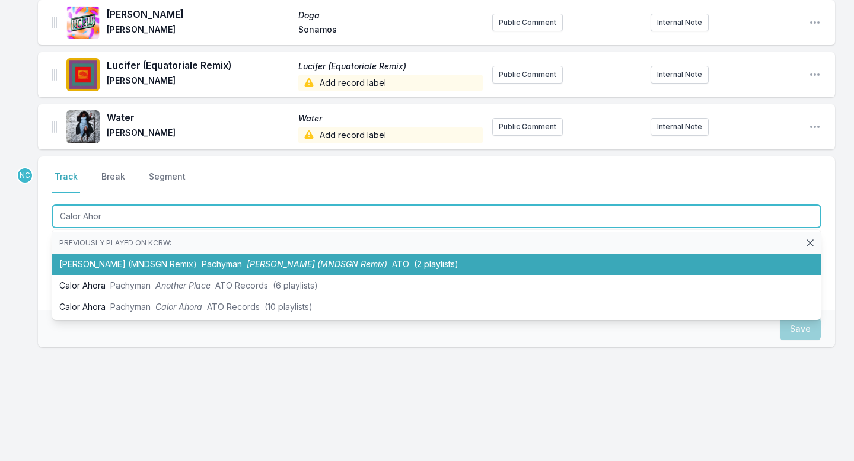
click at [70, 267] on li "[PERSON_NAME] (MNDSGN Remix) Pachyman [PERSON_NAME] (MNDSGN Remix) ATO (2 playl…" at bounding box center [436, 264] width 768 height 21
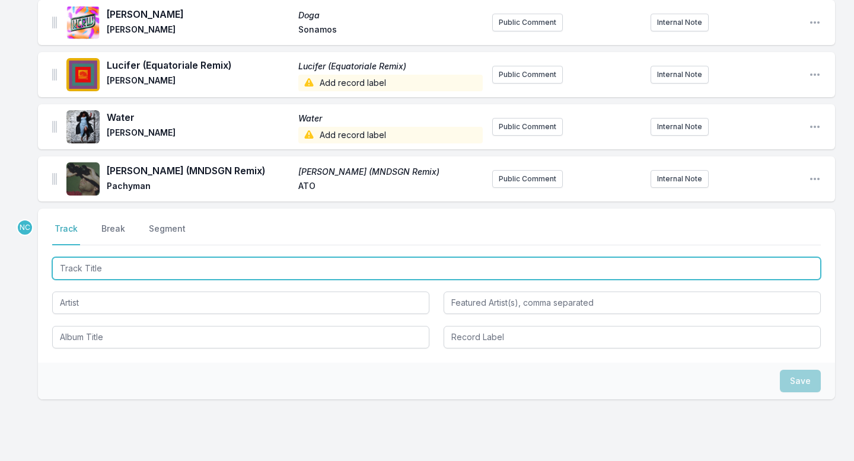
scroll to position [1513, 0]
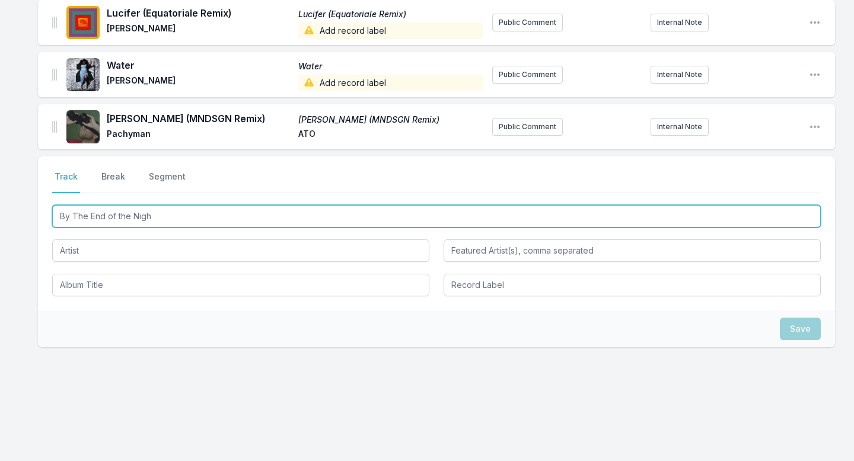
type input "By The End of the Night"
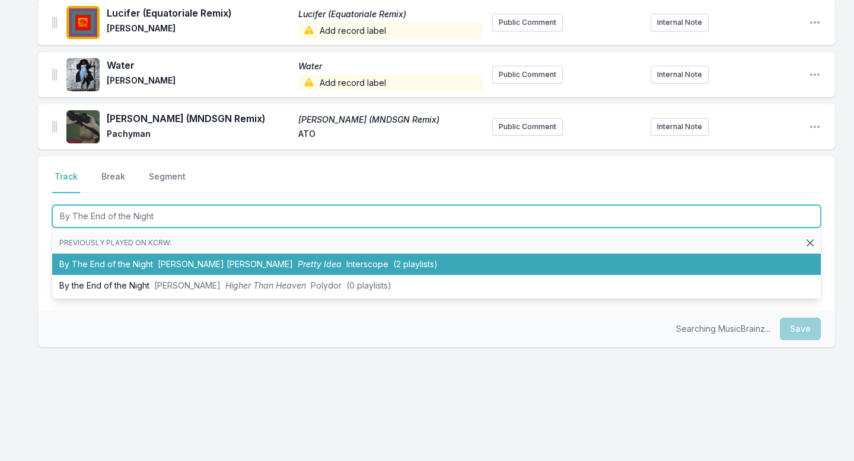
click at [131, 272] on li "By The End of the Night [PERSON_NAME] [PERSON_NAME] Pretty Idea Interscope (2 p…" at bounding box center [436, 264] width 768 height 21
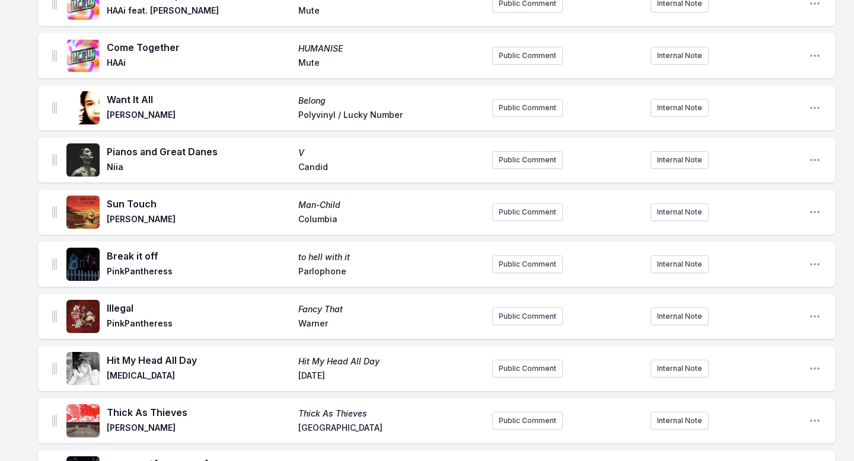
scroll to position [272, 0]
